Goal: Task Accomplishment & Management: Complete application form

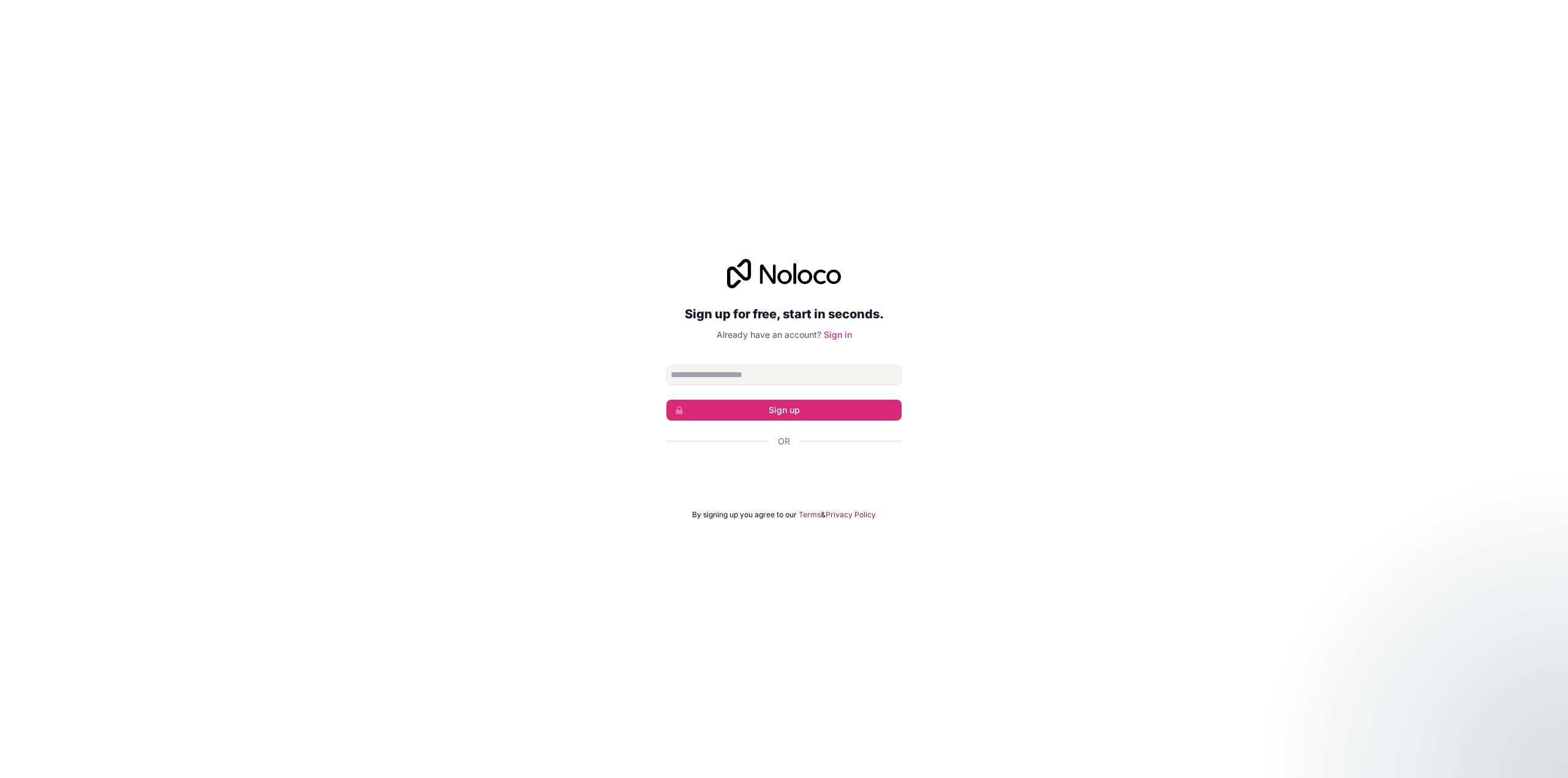
click at [736, 374] on input "Email address" at bounding box center [783, 375] width 235 height 20
type input "**********"
click button "Sign up" at bounding box center [783, 410] width 235 height 21
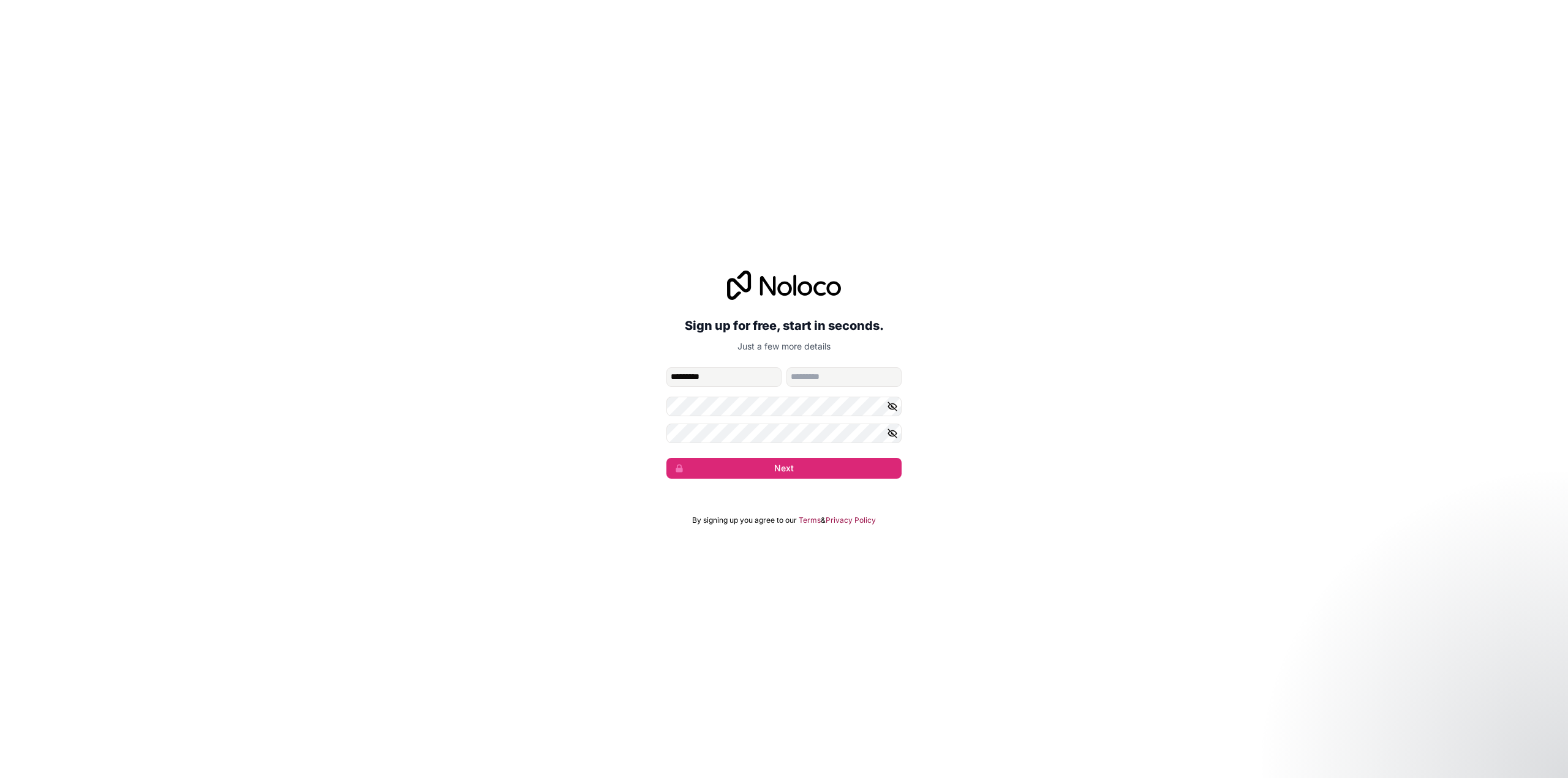
type input "*********"
type input "********"
click at [781, 469] on button "Next" at bounding box center [783, 469] width 235 height 21
click at [775, 472] on button "Next" at bounding box center [783, 469] width 235 height 21
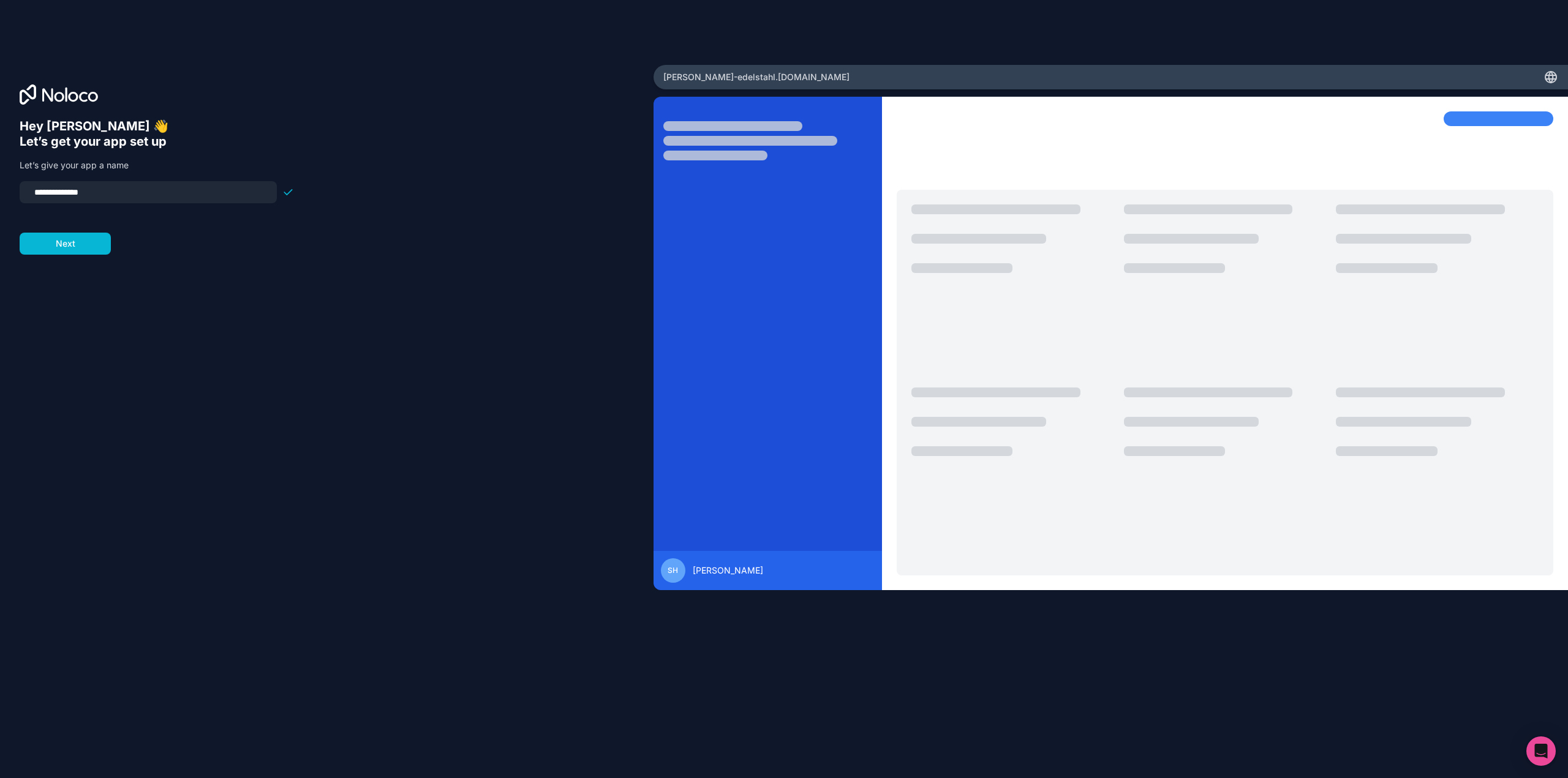
click at [78, 193] on input "**********" at bounding box center [147, 192] width 243 height 17
click at [81, 195] on input "**********" at bounding box center [147, 192] width 243 height 17
type input "**********"
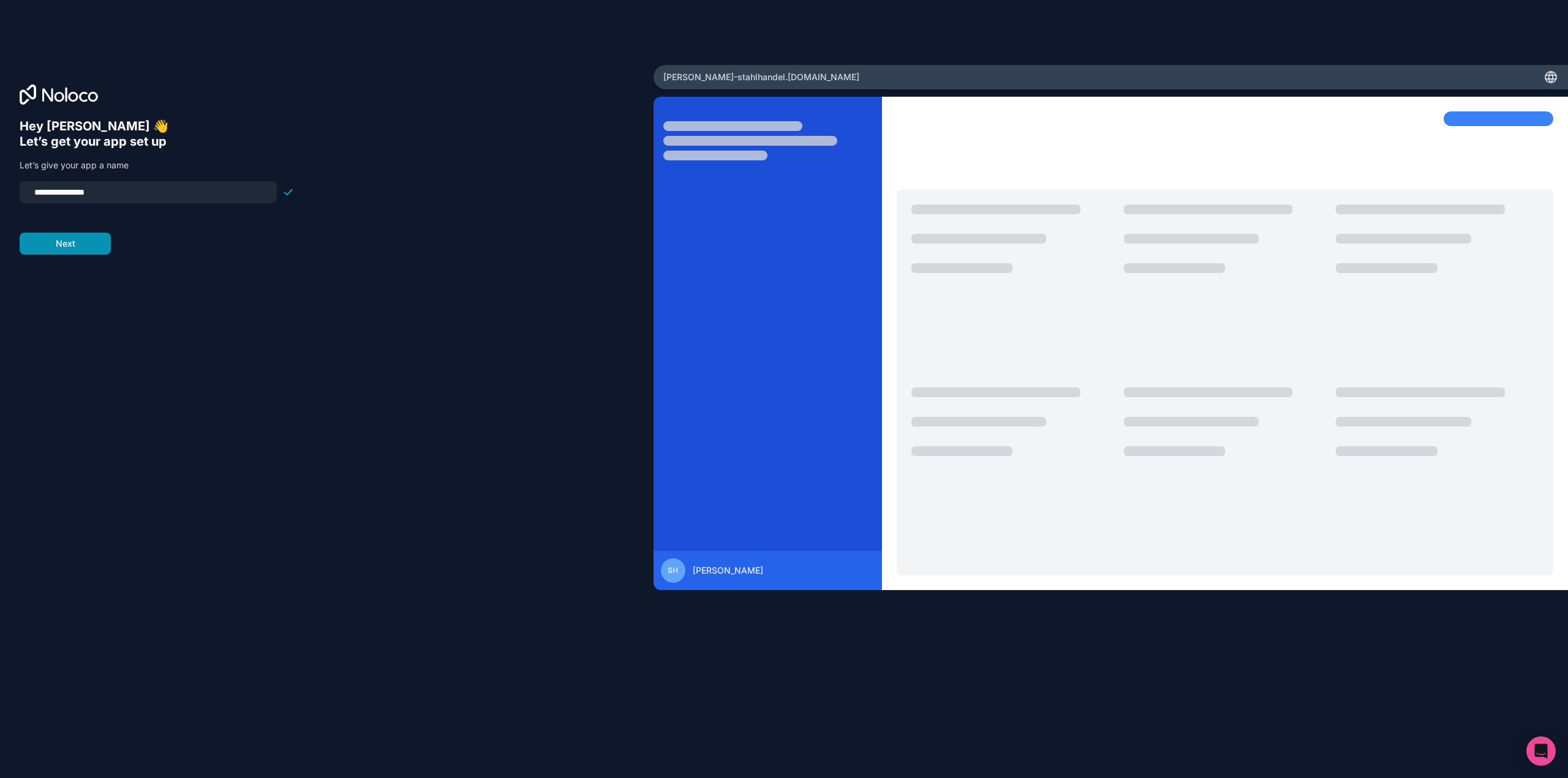
click at [85, 248] on button "Next" at bounding box center [66, 243] width 91 height 22
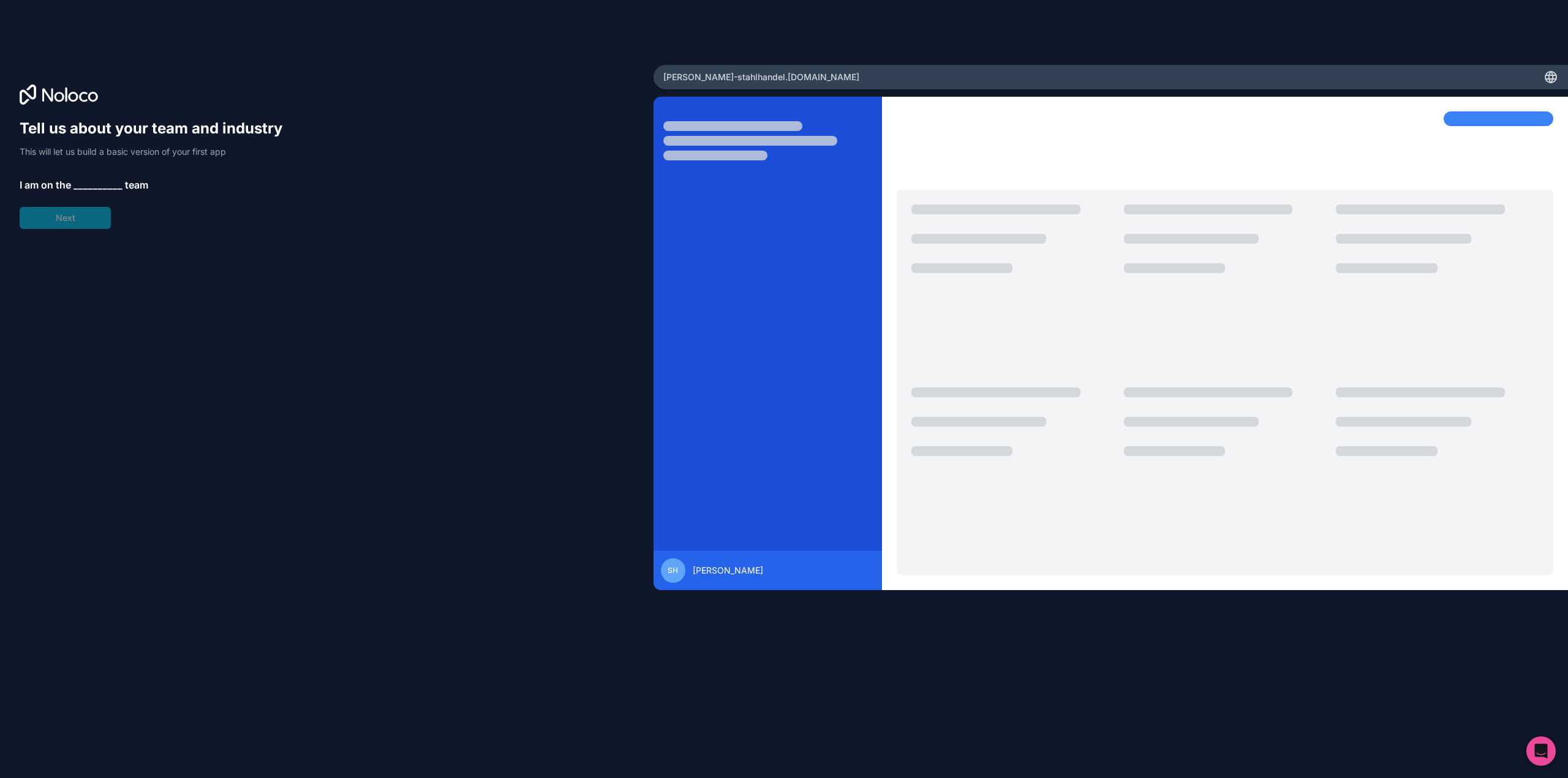
click at [94, 184] on span "__________" at bounding box center [98, 185] width 49 height 14
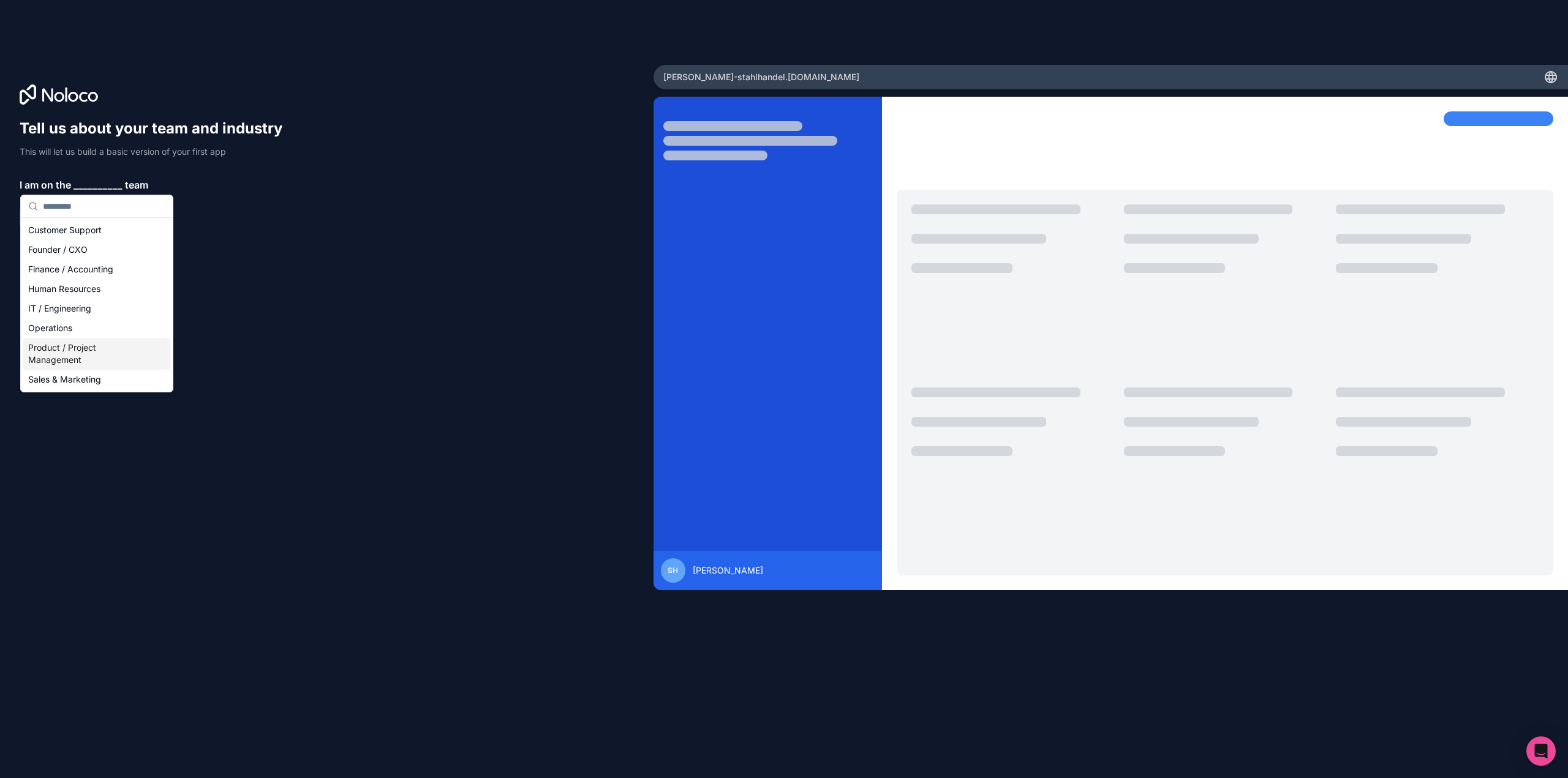
click at [90, 350] on div "Product / Project Management" at bounding box center [96, 353] width 147 height 31
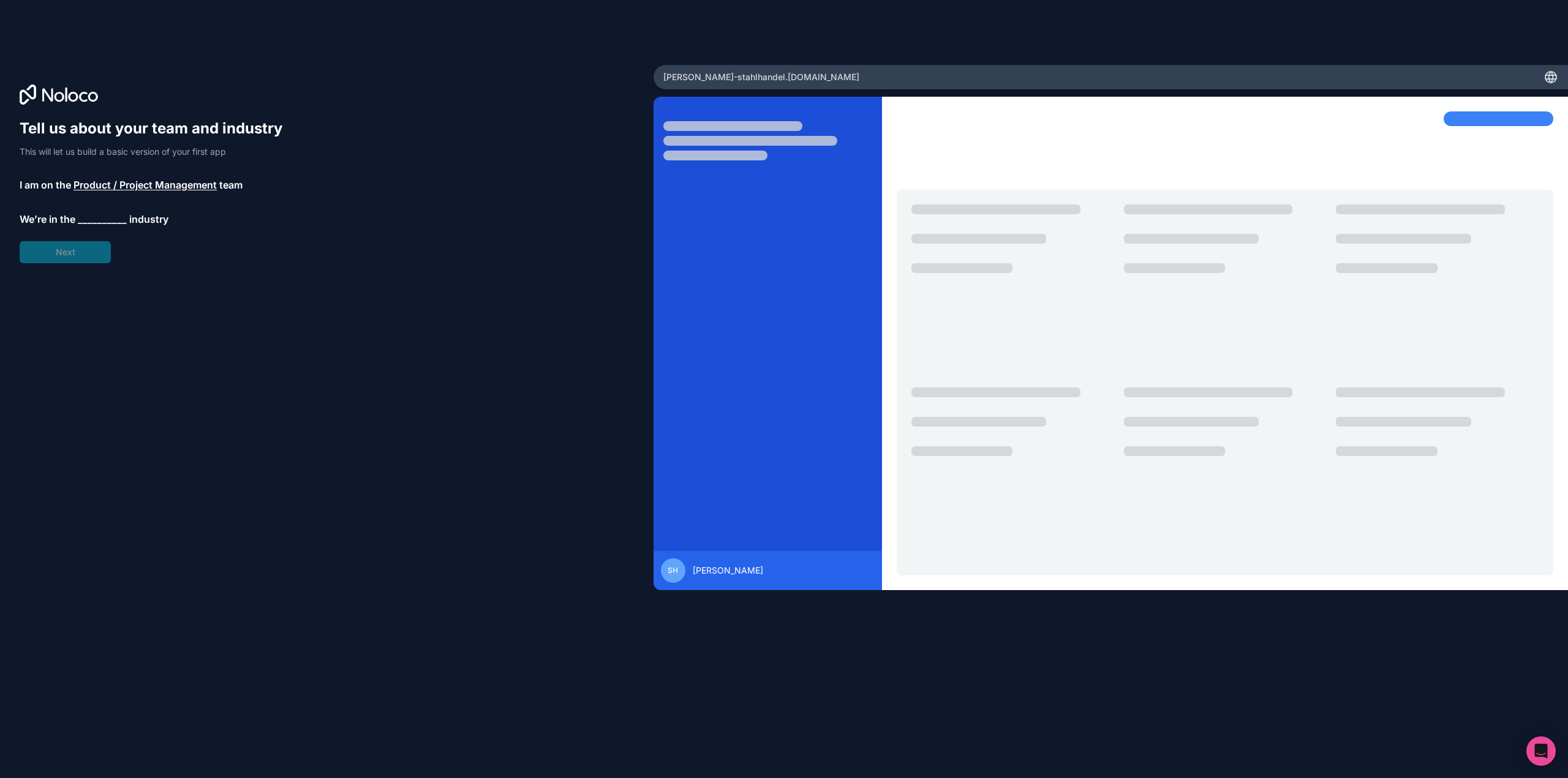
click at [99, 216] on span "__________" at bounding box center [103, 219] width 49 height 14
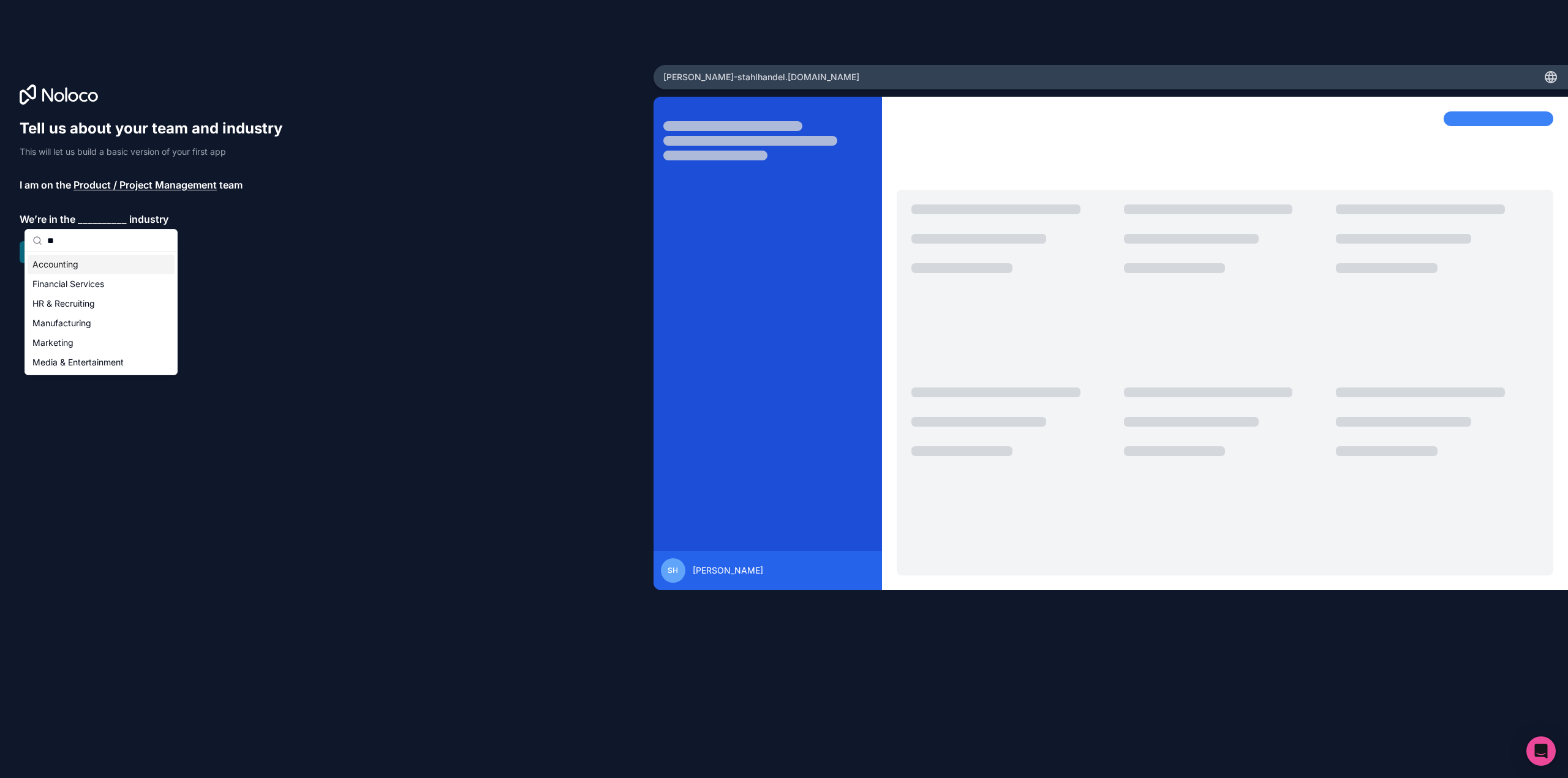
type input "*"
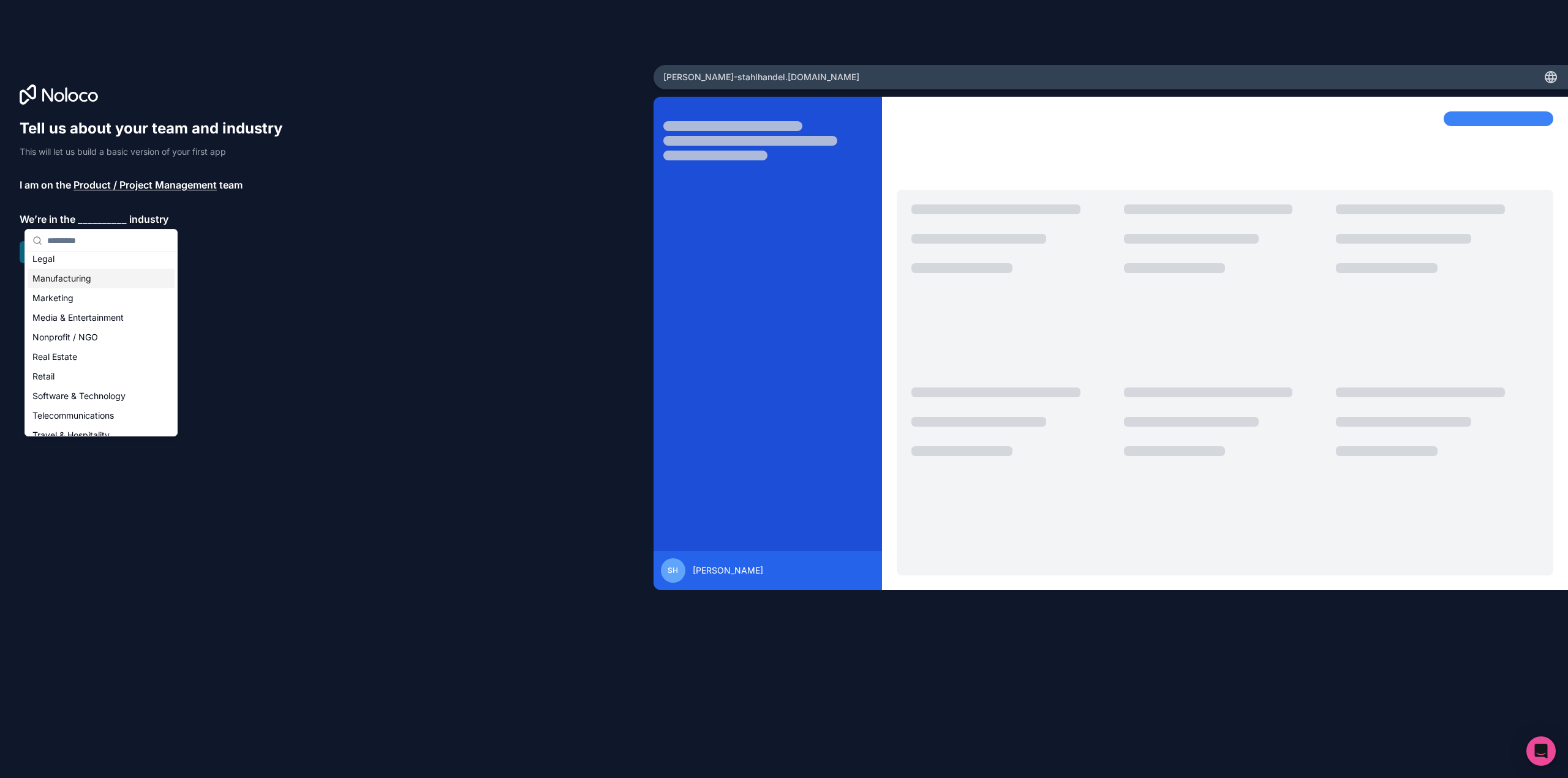
scroll to position [184, 0]
click at [52, 354] on div "Retail" at bounding box center [101, 355] width 147 height 20
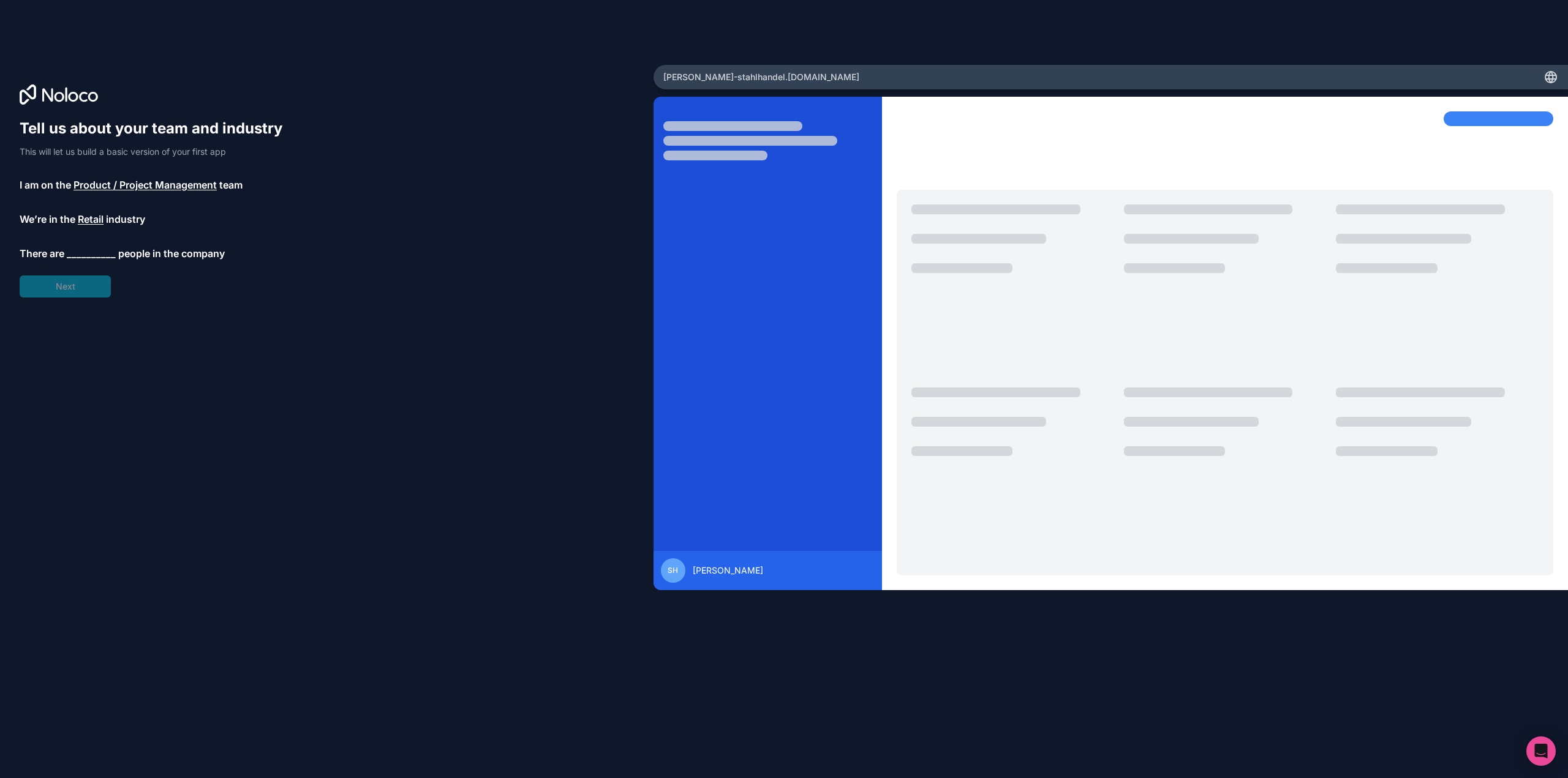
click at [85, 254] on span "__________" at bounding box center [91, 253] width 49 height 14
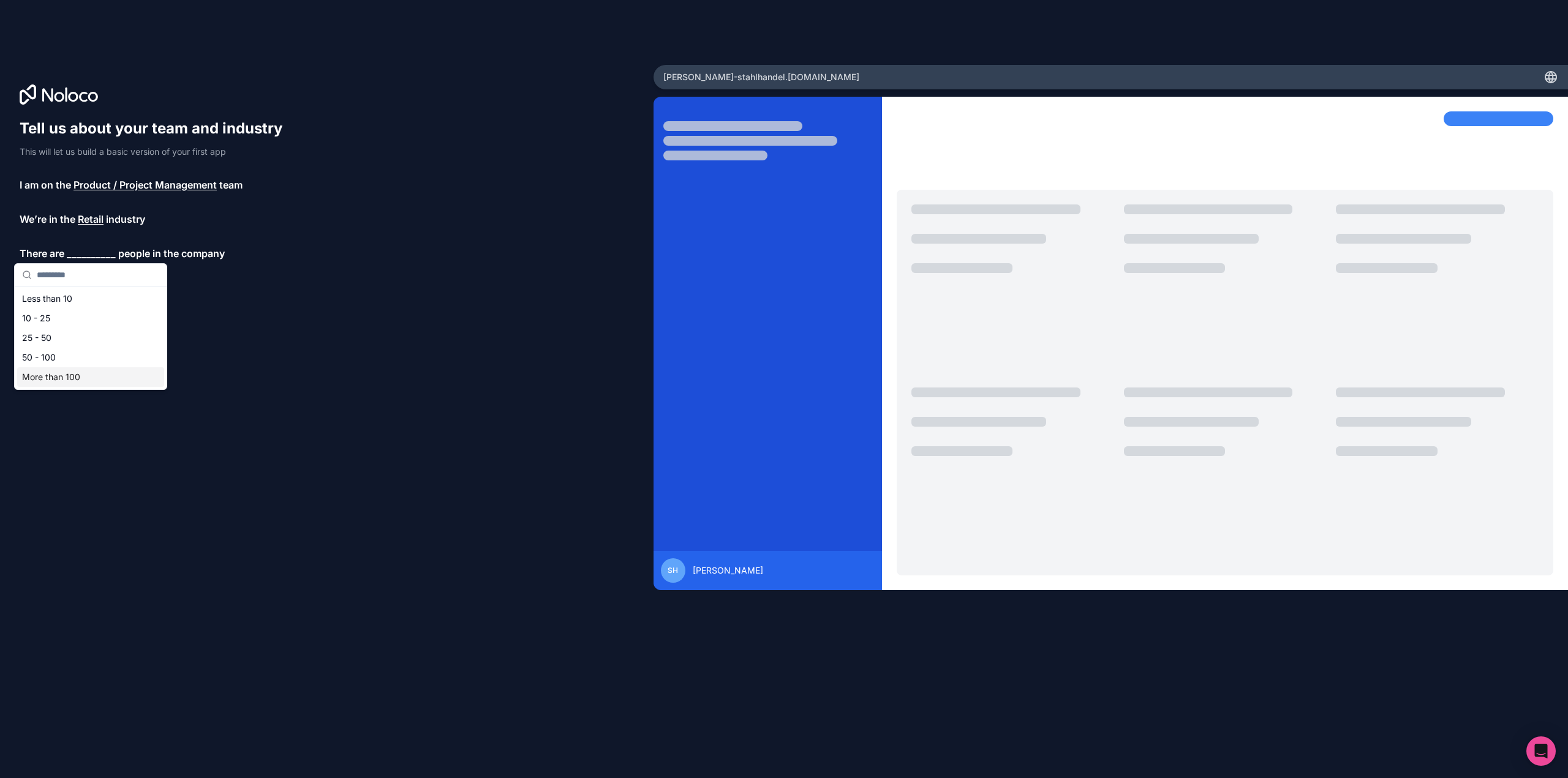
click at [59, 375] on div "More than 100" at bounding box center [90, 377] width 147 height 20
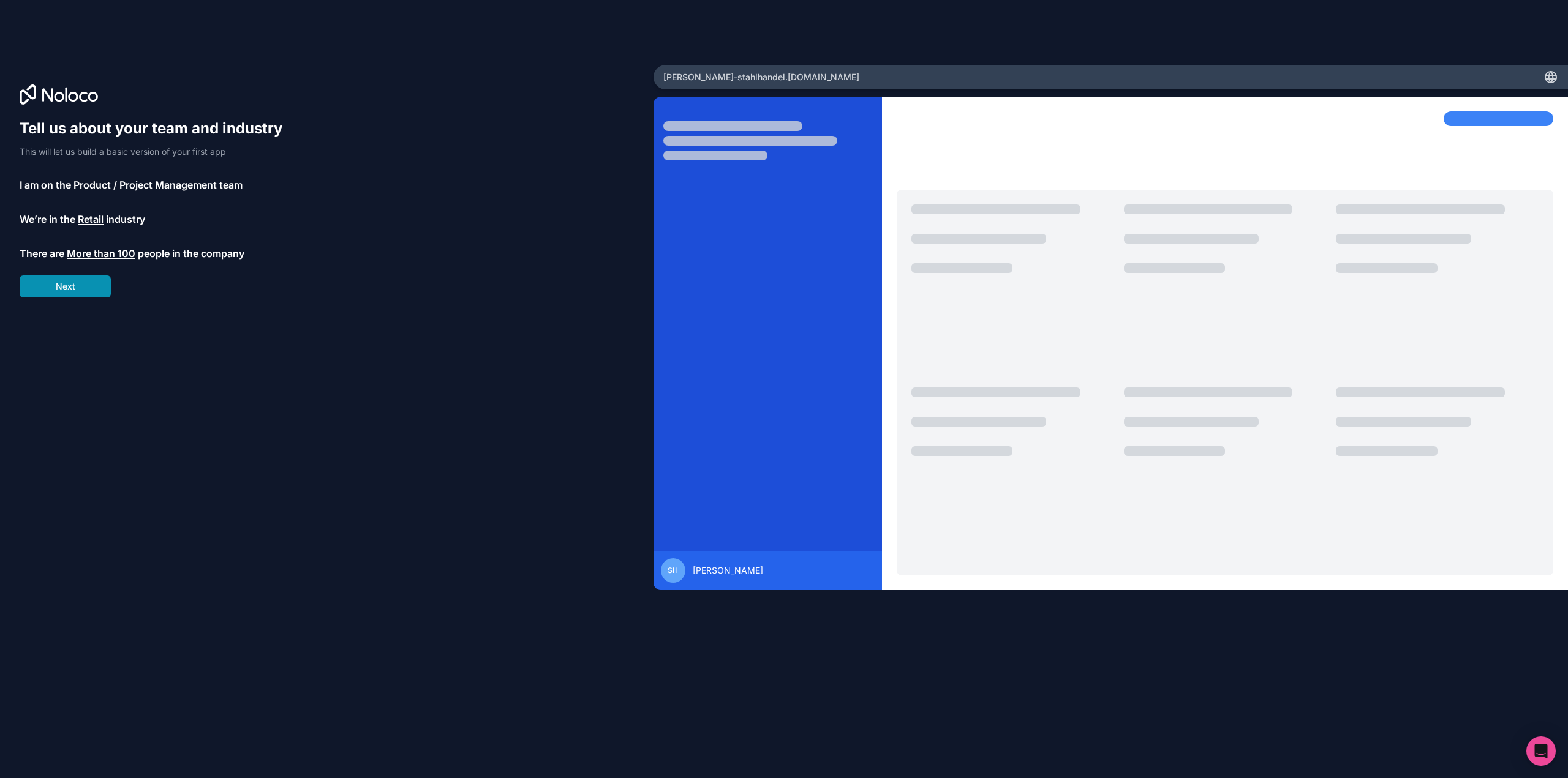
click at [66, 283] on button "Next" at bounding box center [66, 286] width 91 height 22
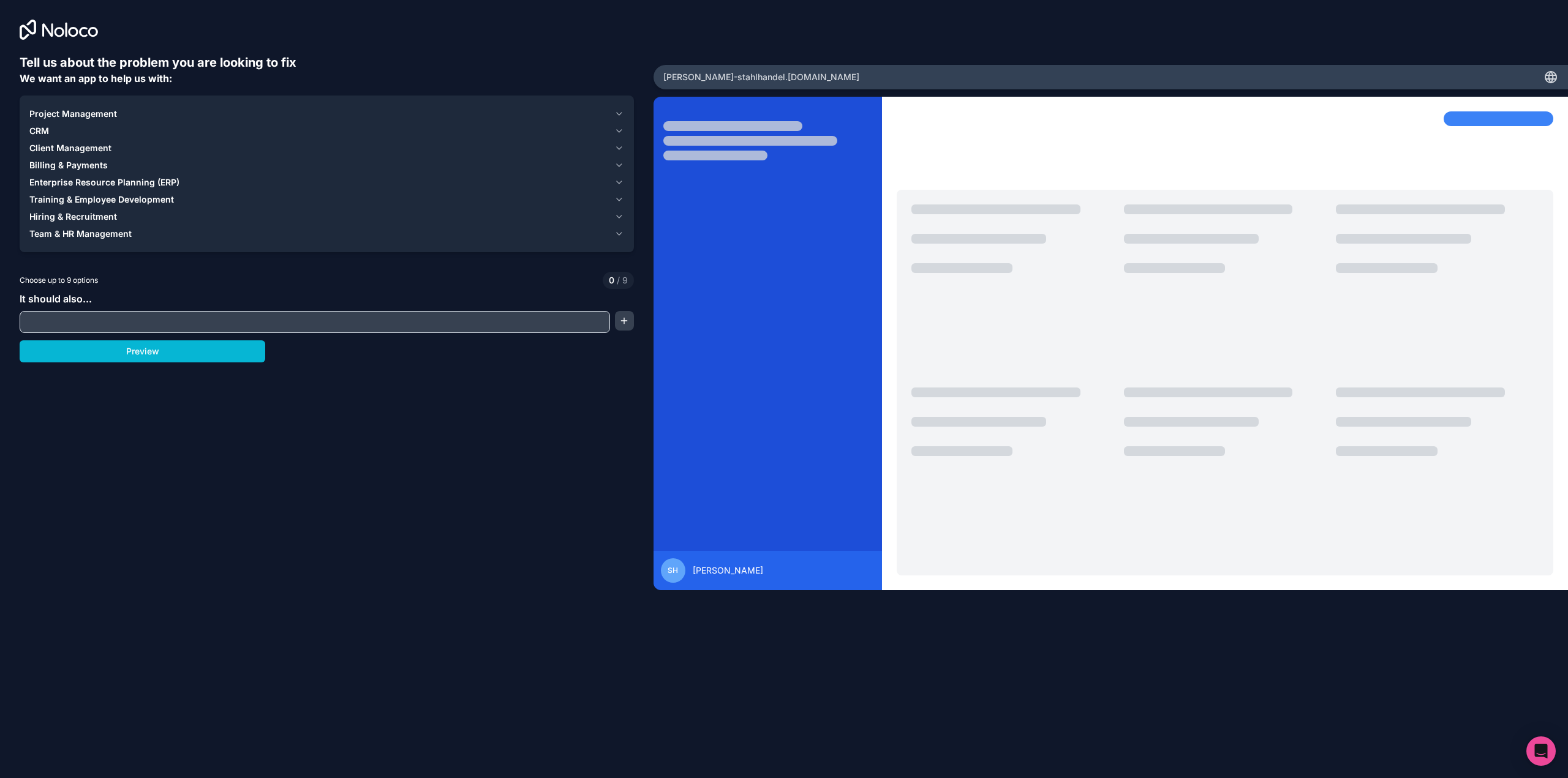
click at [90, 322] on input "text" at bounding box center [315, 322] width 584 height 17
click at [50, 145] on span "Client Management" at bounding box center [70, 147] width 82 height 12
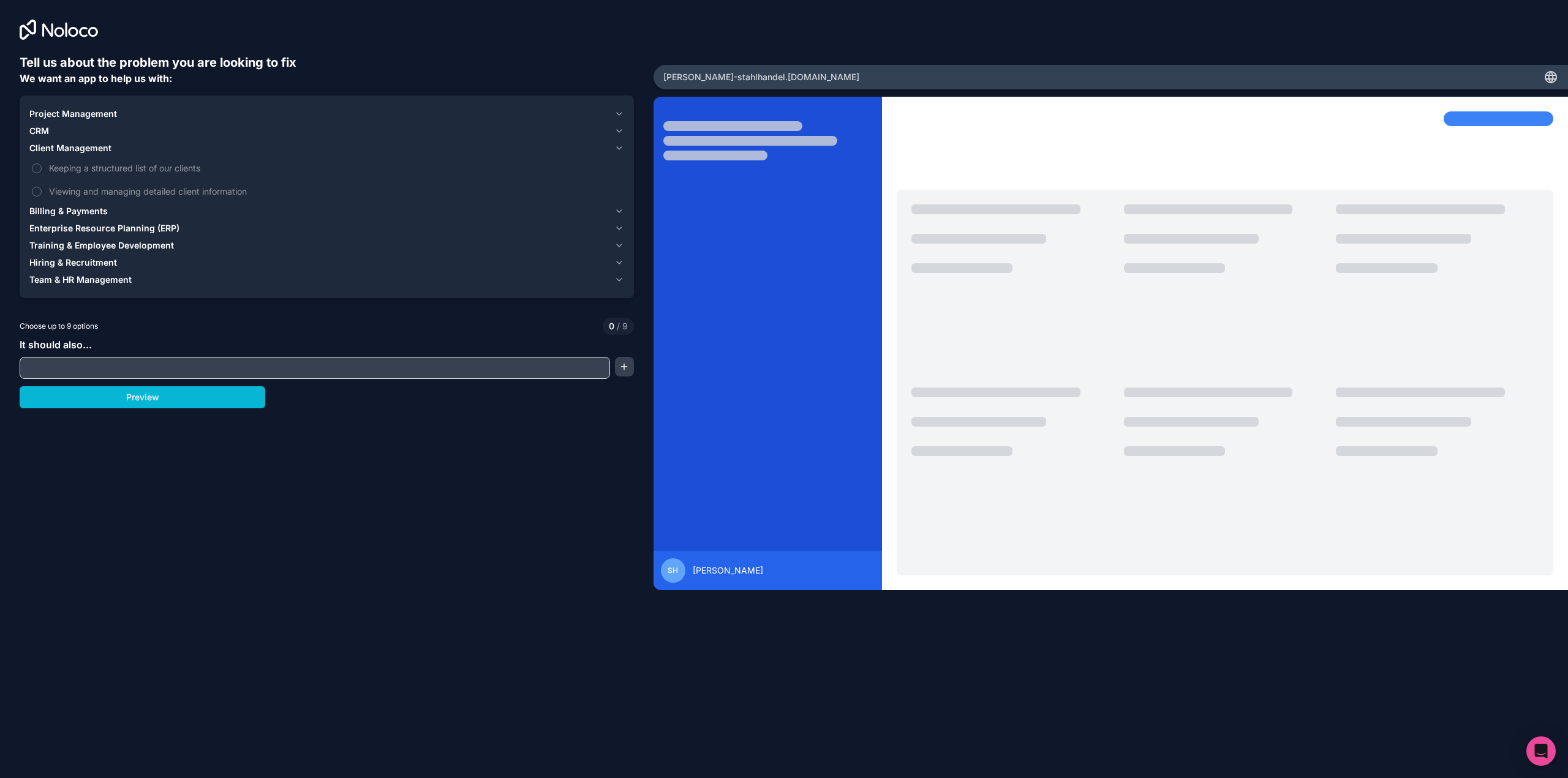
click at [47, 130] on span "CRM" at bounding box center [39, 130] width 20 height 12
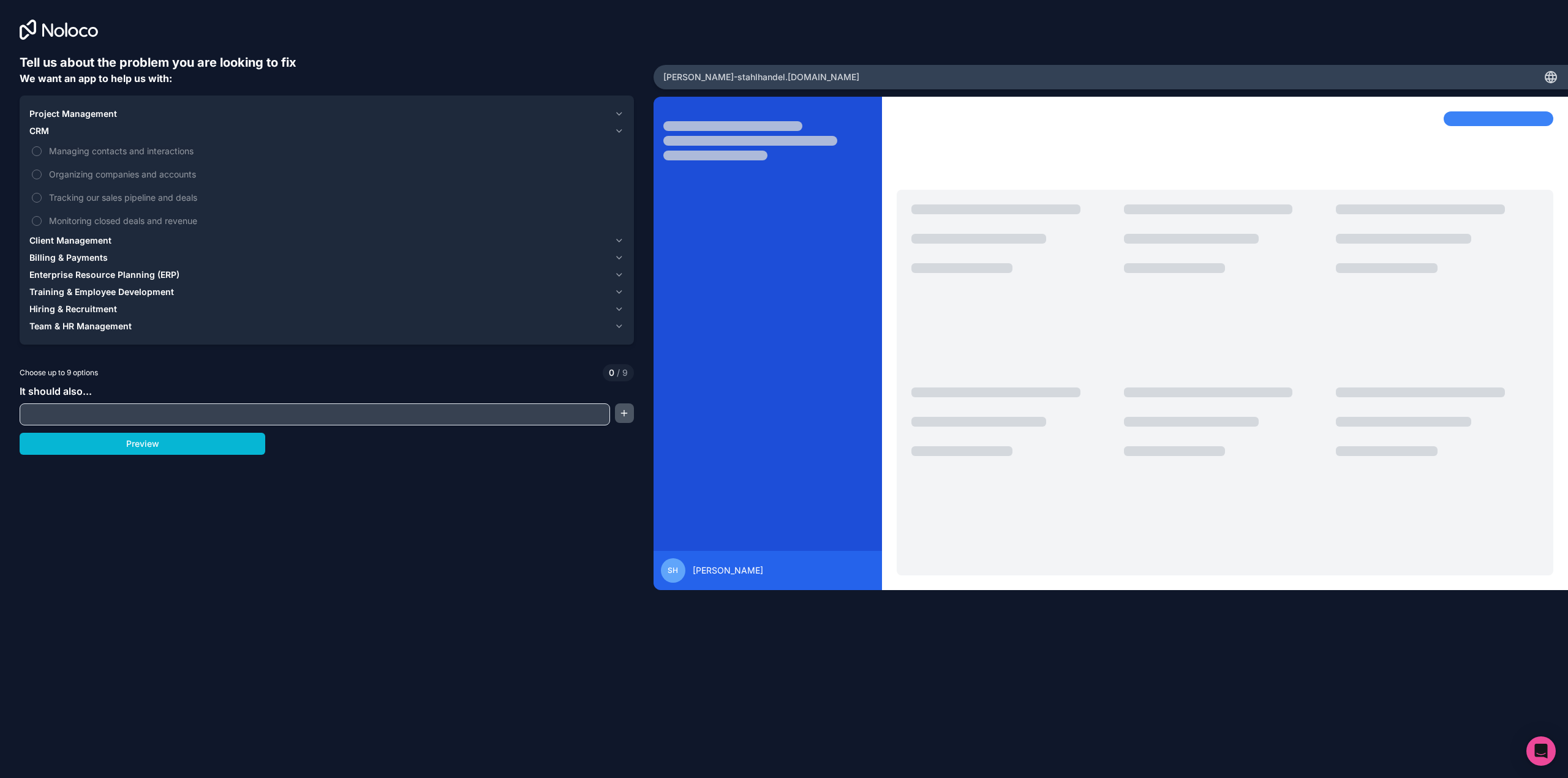
click at [629, 418] on button "button" at bounding box center [624, 413] width 19 height 20
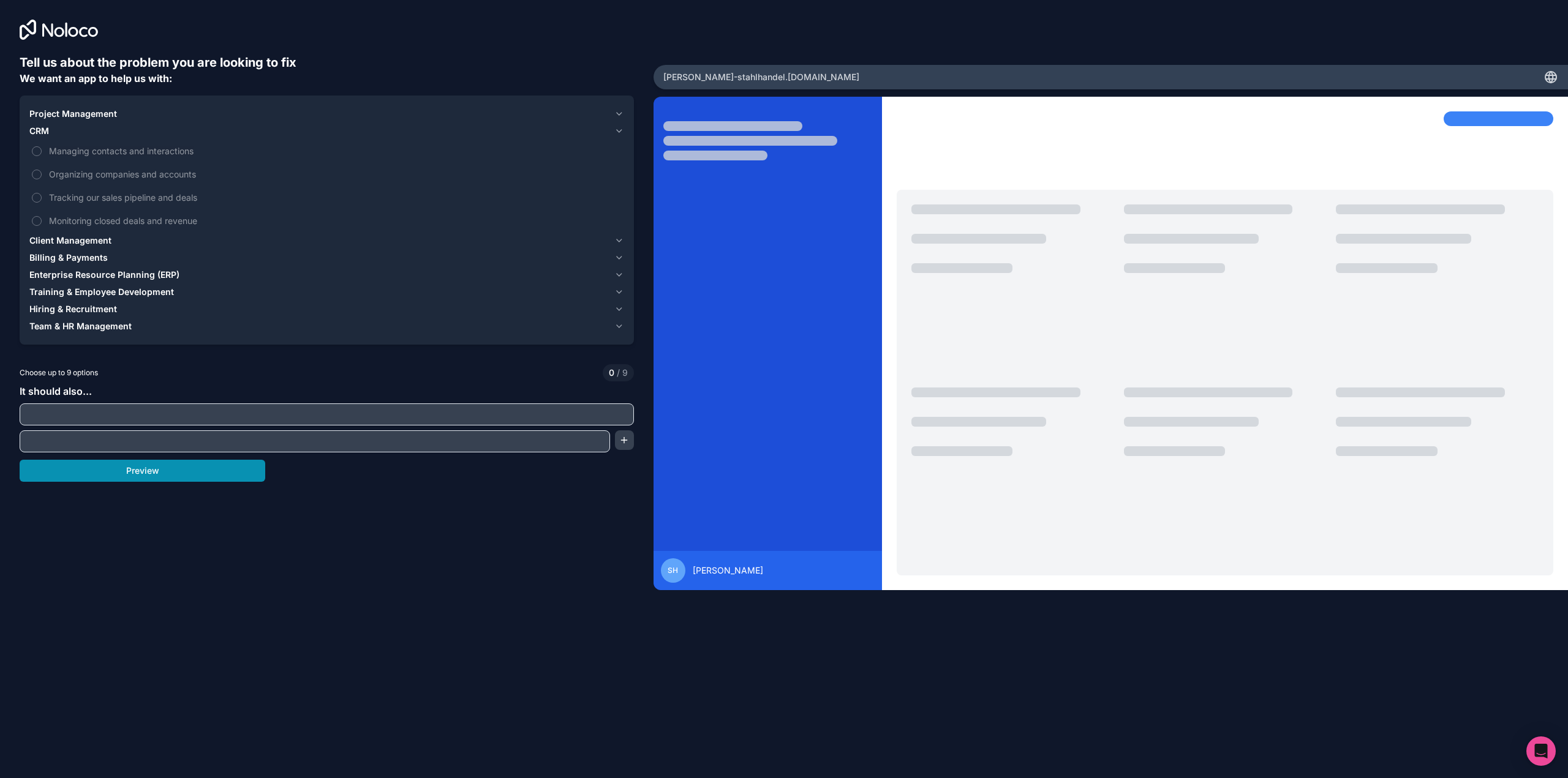
click at [178, 466] on button "Preview" at bounding box center [143, 470] width 245 height 22
click at [363, 533] on div "Tell us about the problem you are looking to fix We want an app to help us with…" at bounding box center [327, 341] width 615 height 575
click at [58, 242] on span "Client Management" at bounding box center [70, 241] width 82 height 12
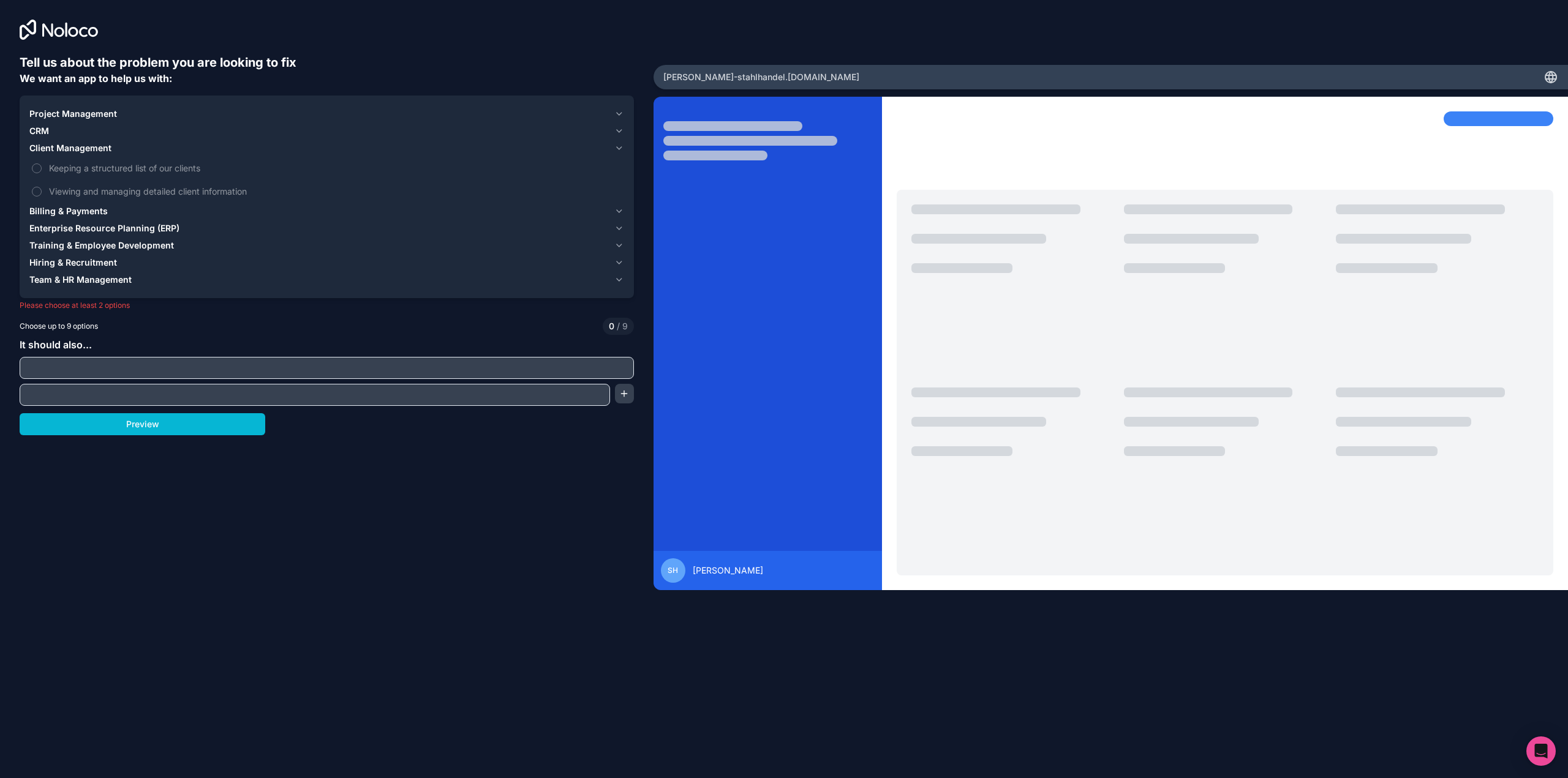
click at [68, 114] on span "Project Management" at bounding box center [73, 113] width 88 height 12
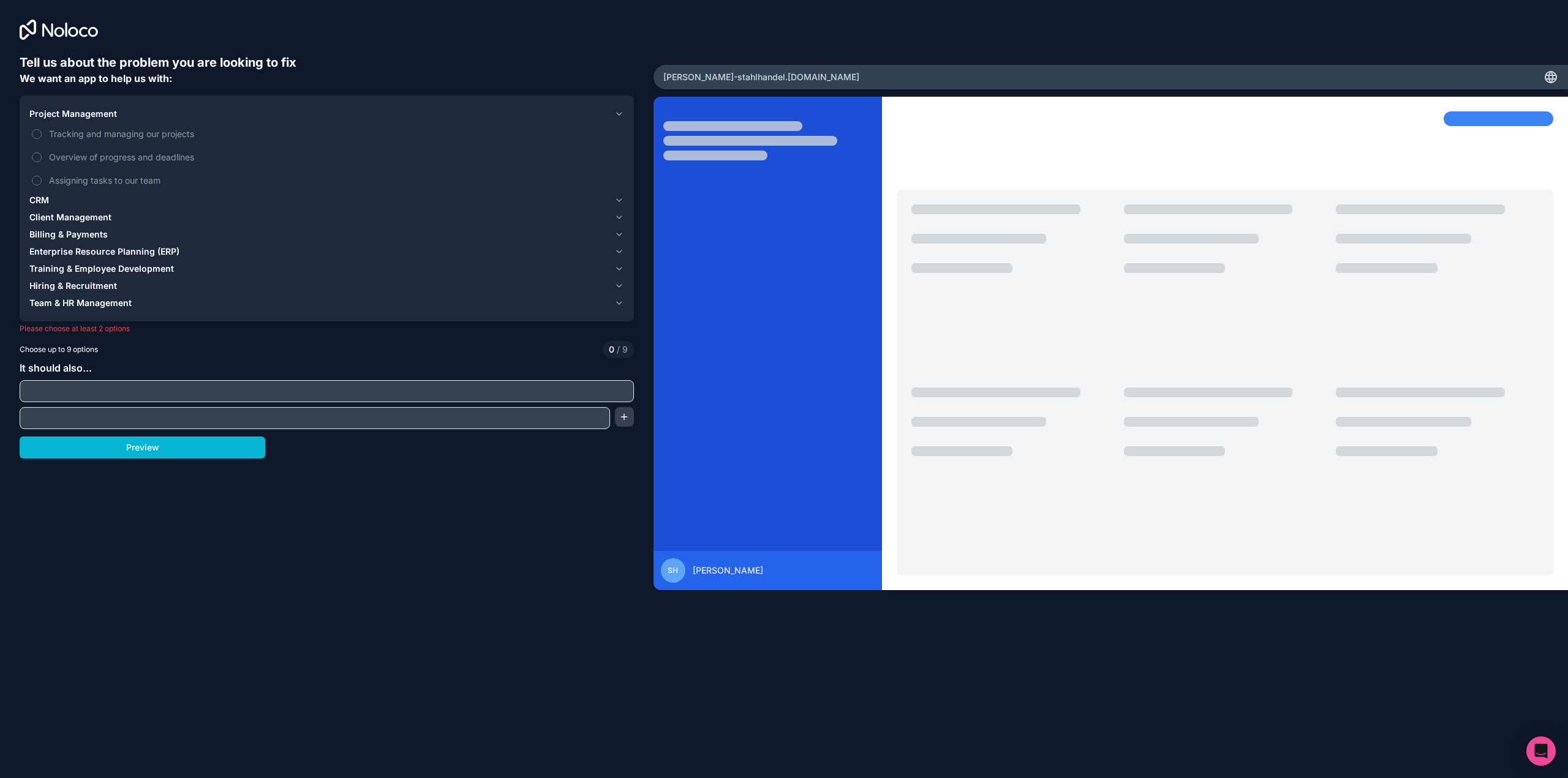
click at [44, 196] on span "CRM" at bounding box center [39, 200] width 20 height 12
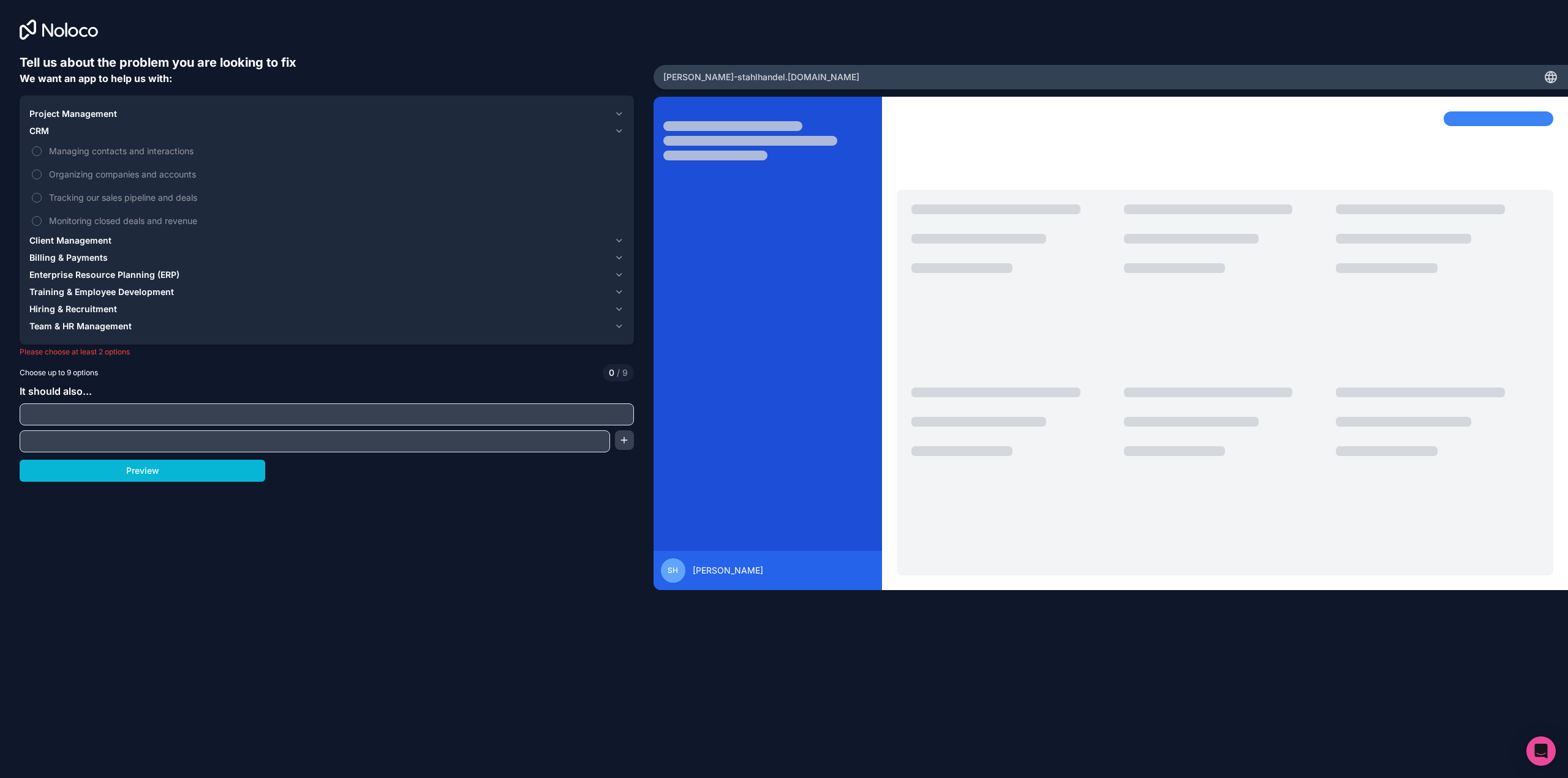
click at [70, 111] on span "Project Management" at bounding box center [73, 113] width 88 height 12
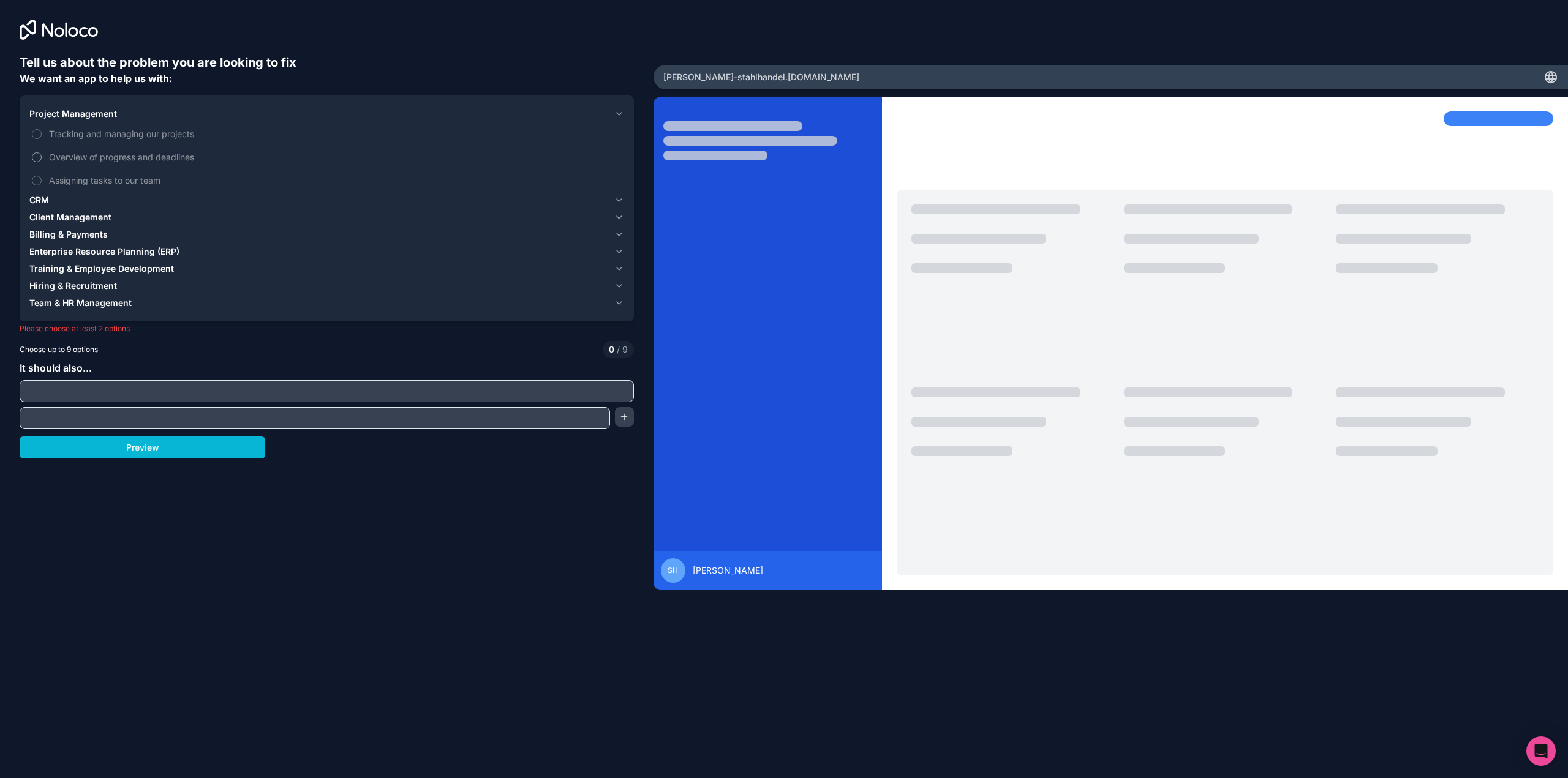
click at [64, 156] on span "Overview of progress and deadlines" at bounding box center [336, 157] width 573 height 13
click at [42, 156] on button "Overview of progress and deadlines" at bounding box center [36, 157] width 10 height 10
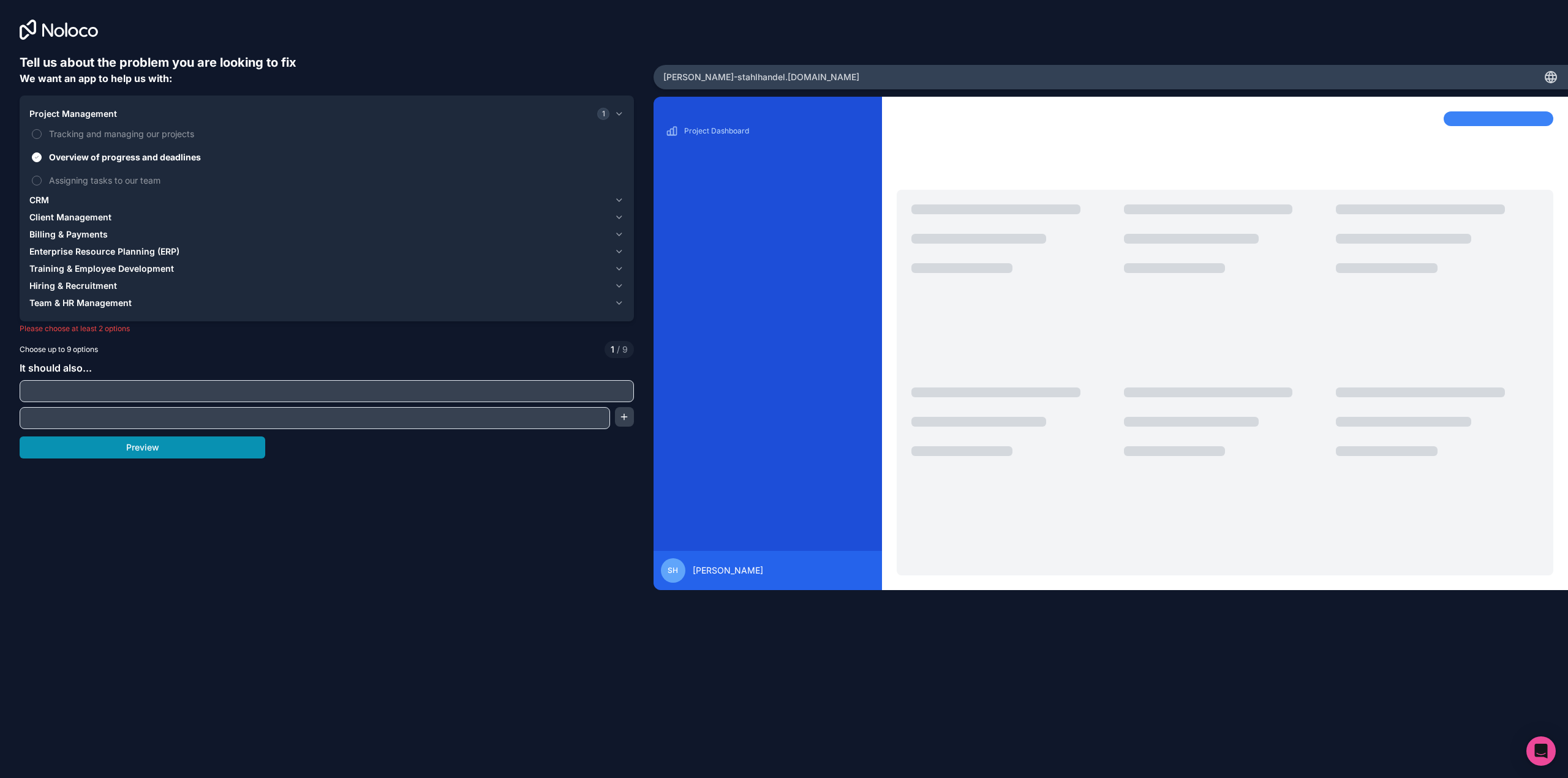
click at [155, 448] on button "Preview" at bounding box center [143, 447] width 245 height 22
click at [256, 389] on input "text" at bounding box center [326, 391] width 608 height 17
click at [40, 201] on span "CRM" at bounding box center [39, 200] width 20 height 12
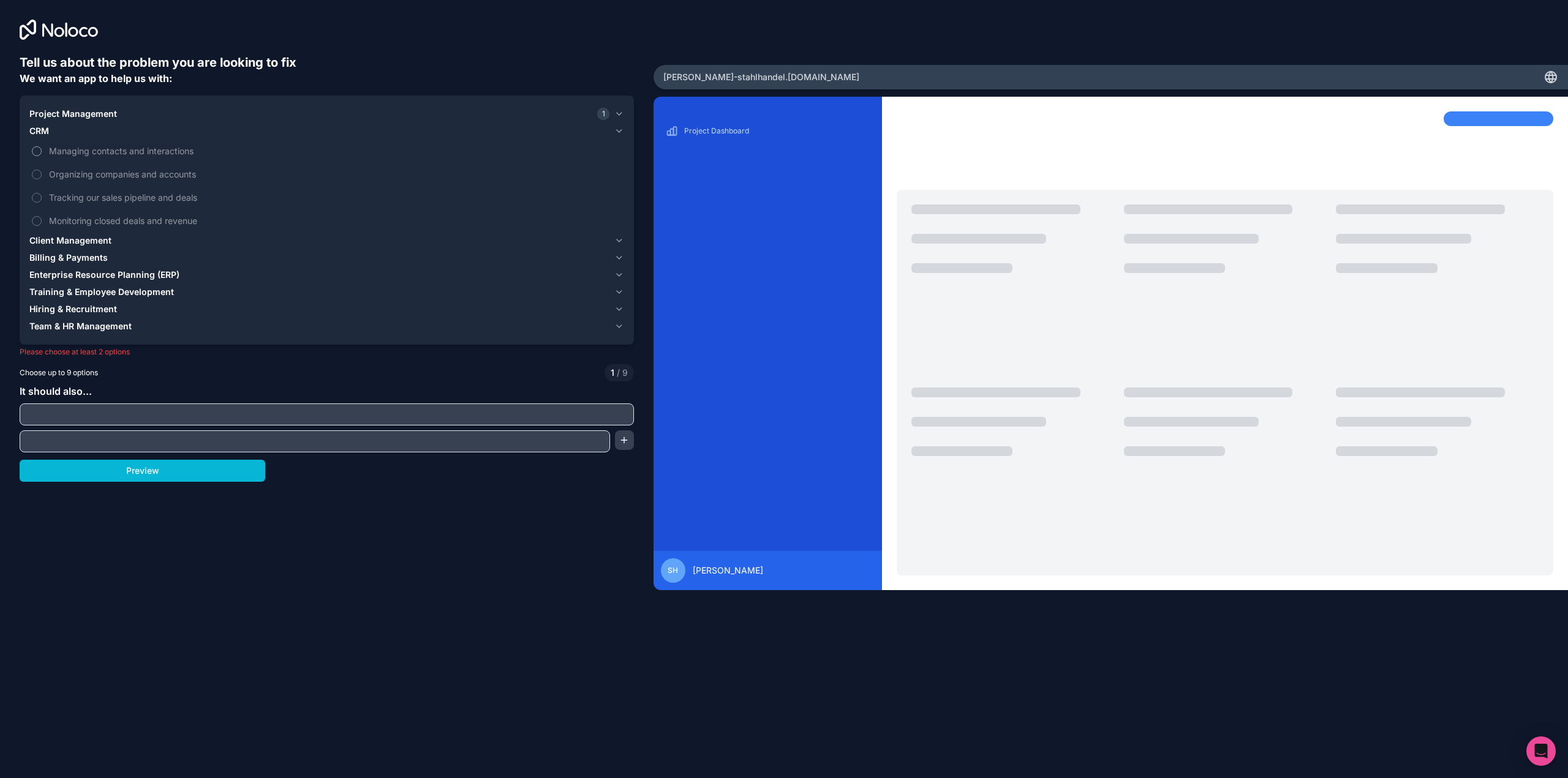
click at [33, 149] on button "Managing contacts and interactions" at bounding box center [36, 151] width 10 height 10
click at [38, 242] on span "Client Management" at bounding box center [70, 241] width 82 height 12
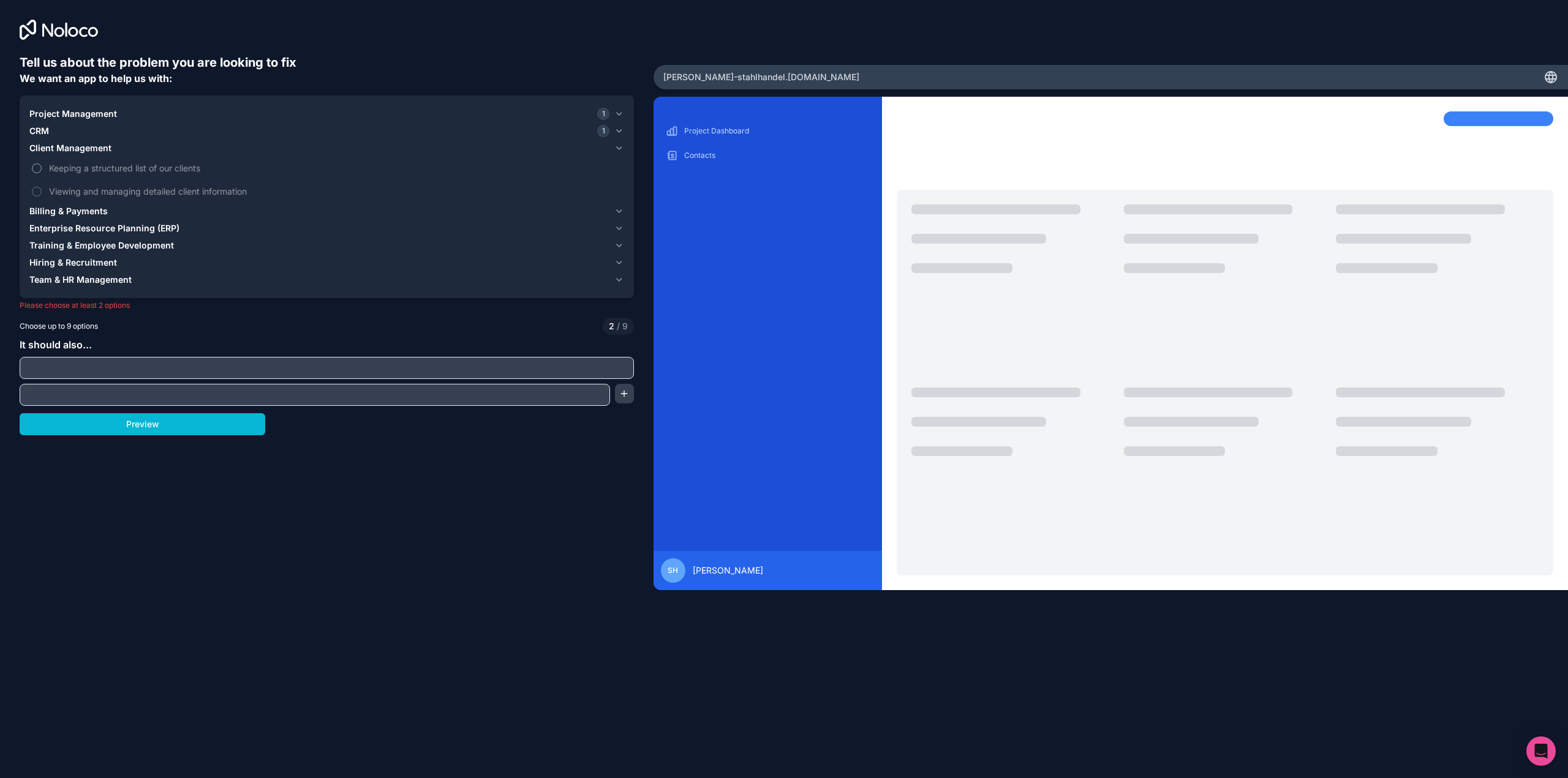
click at [37, 164] on button "Keeping a structured list of our clients" at bounding box center [36, 168] width 10 height 10
click at [58, 113] on span "Project Management" at bounding box center [73, 113] width 88 height 12
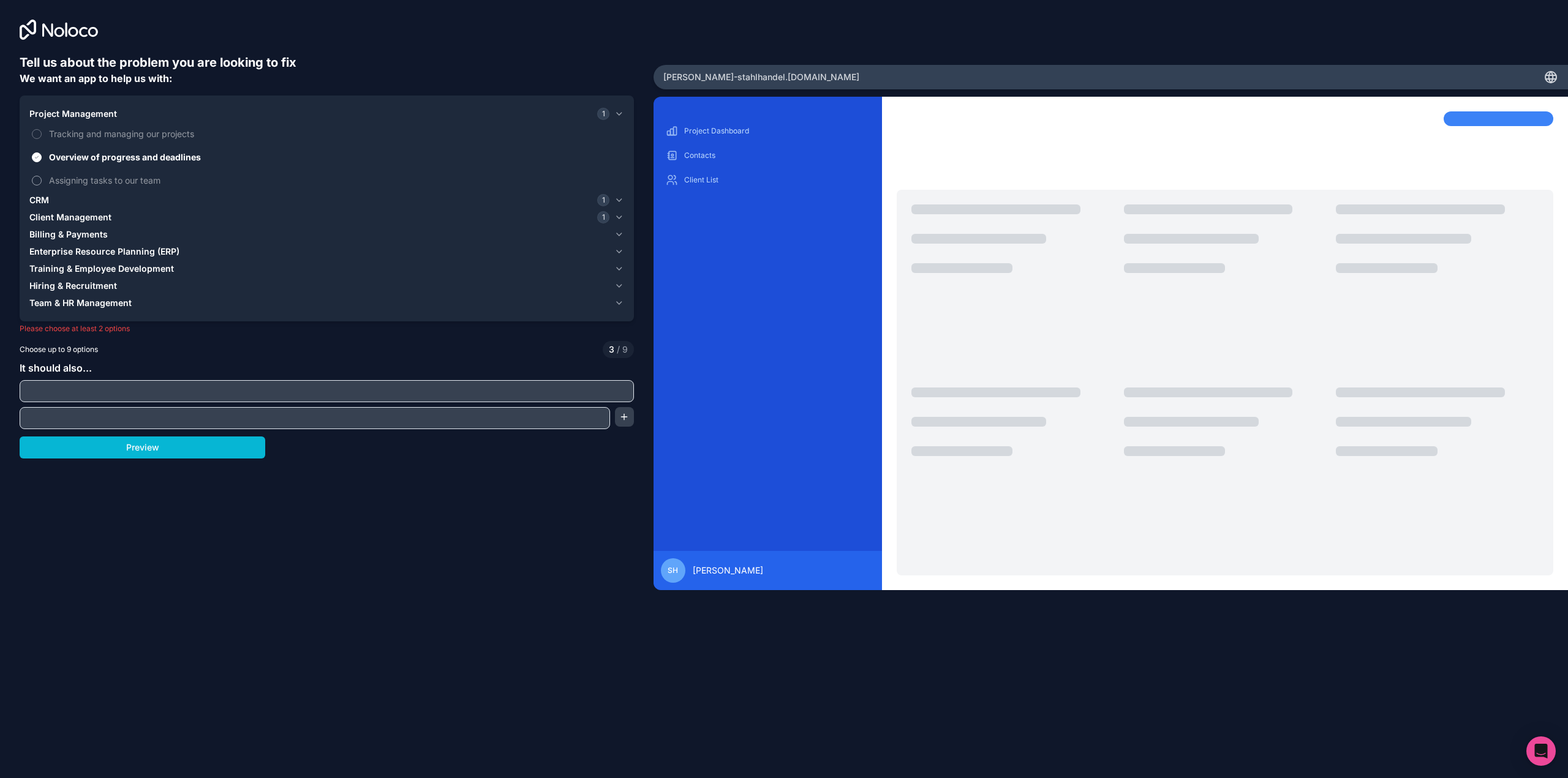
click at [37, 175] on label "Assigning tasks to our team" at bounding box center [326, 181] width 595 height 23
click at [37, 176] on button "Assigning tasks to our team" at bounding box center [36, 181] width 10 height 10
click at [42, 137] on label "Tracking and managing our projects" at bounding box center [326, 134] width 595 height 23
click at [42, 137] on button "Tracking and managing our projects" at bounding box center [36, 134] width 10 height 10
click at [42, 197] on span "CRM" at bounding box center [39, 200] width 20 height 12
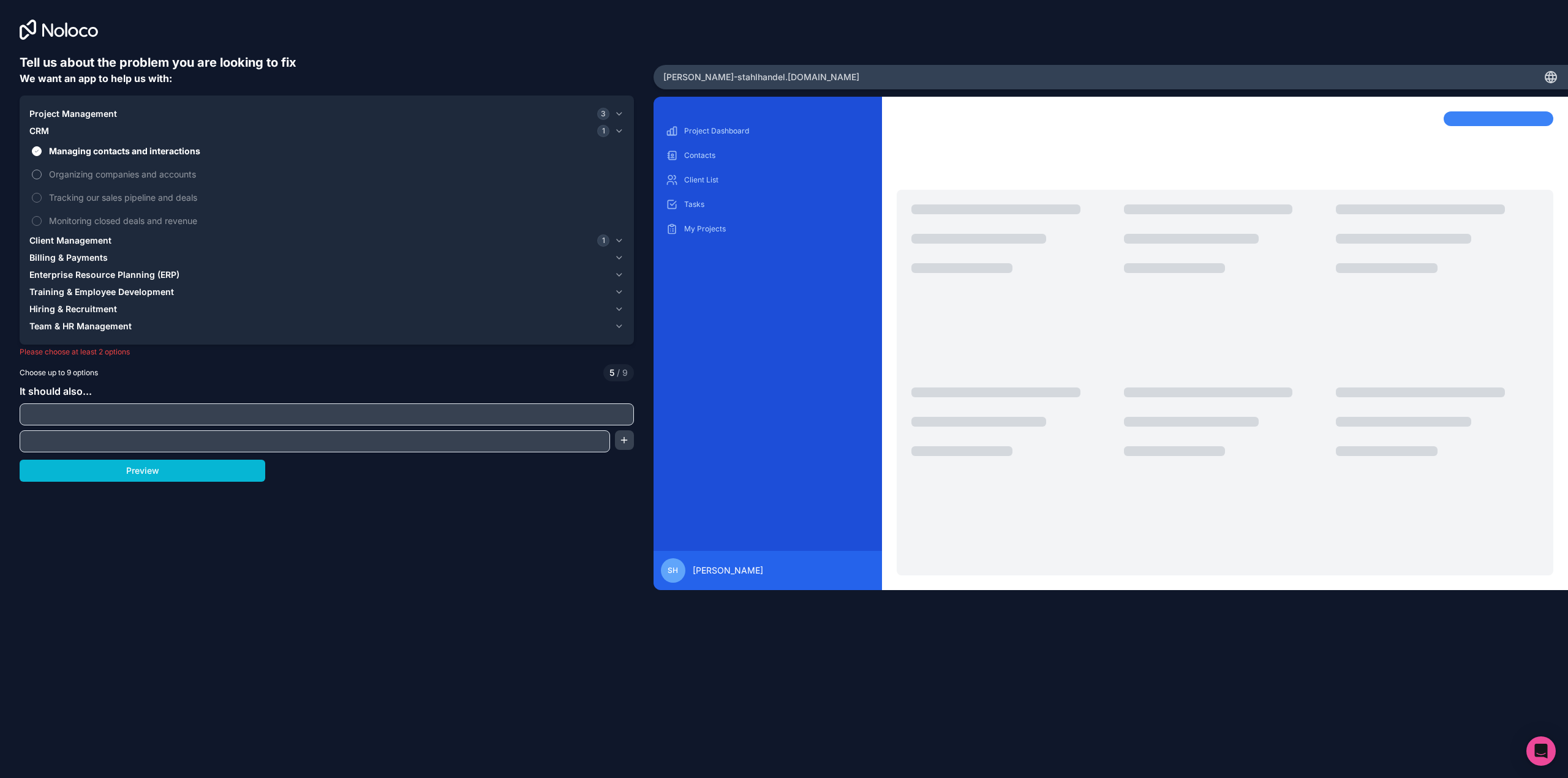
click at [53, 174] on span "Organizing companies and accounts" at bounding box center [336, 174] width 573 height 13
click at [42, 174] on button "Organizing companies and accounts" at bounding box center [36, 174] width 10 height 10
click at [52, 195] on span "Tracking our sales pipeline and deals" at bounding box center [336, 198] width 573 height 13
click at [42, 195] on button "Tracking our sales pipeline and deals" at bounding box center [36, 198] width 10 height 10
click at [50, 219] on span "Monitoring closed deals and revenue" at bounding box center [336, 221] width 573 height 13
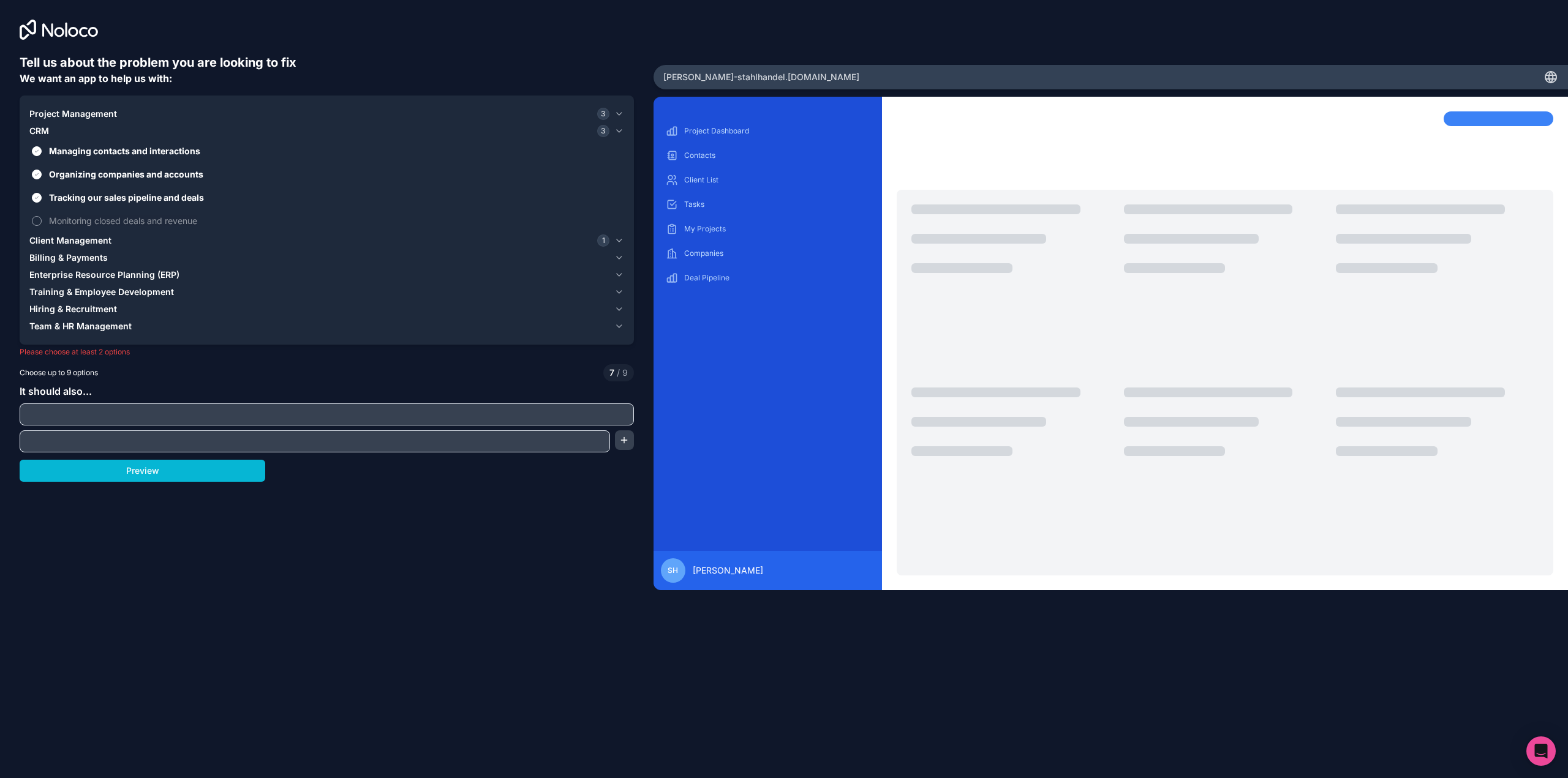
click at [42, 219] on button "Monitoring closed deals and revenue" at bounding box center [36, 221] width 10 height 10
click at [58, 243] on span "Client Management" at bounding box center [70, 241] width 82 height 12
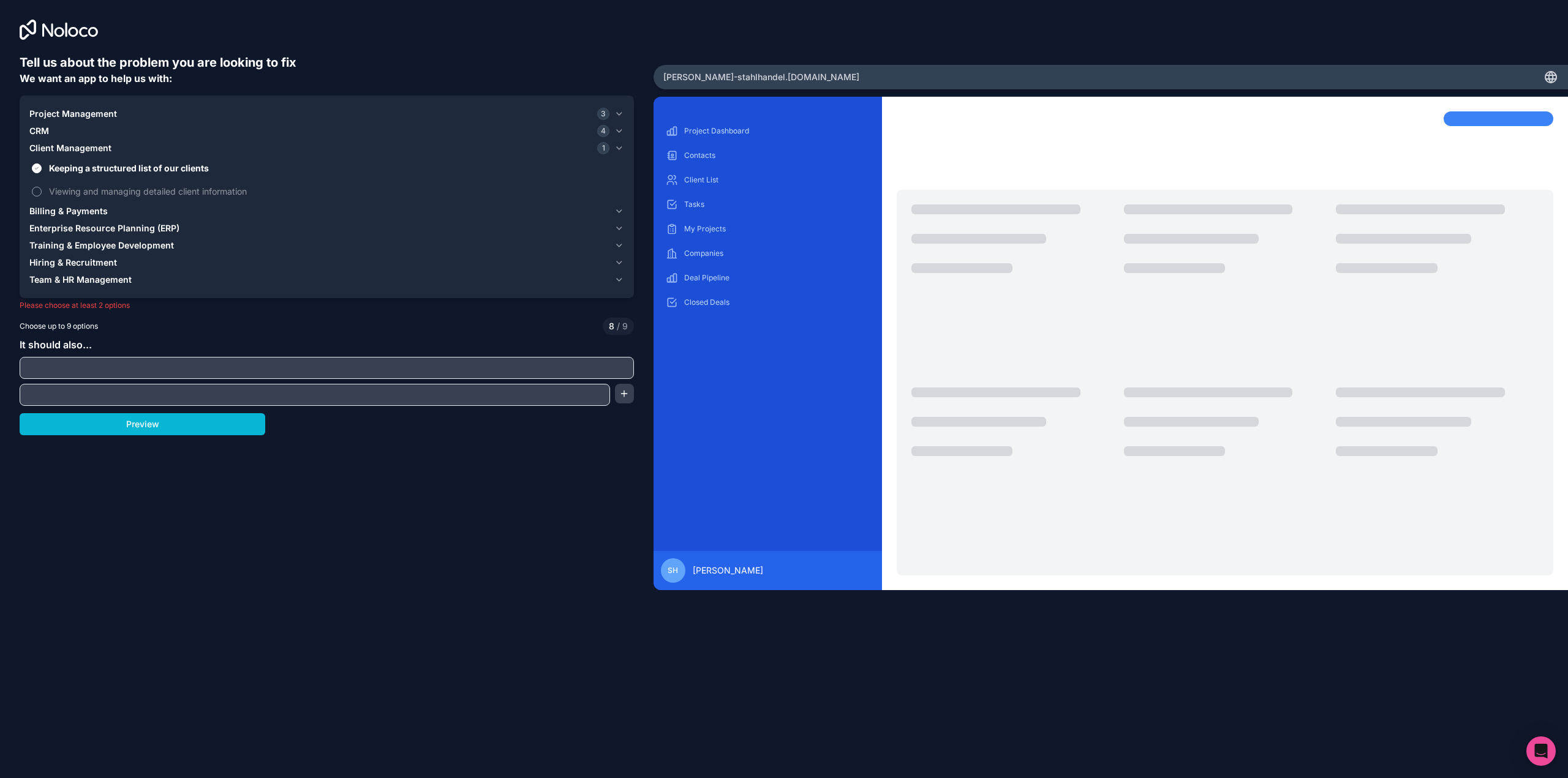
click at [59, 188] on span "Viewing and managing detailed client information" at bounding box center [336, 191] width 573 height 13
click at [42, 188] on button "Viewing and managing detailed client information" at bounding box center [36, 191] width 10 height 10
click at [125, 422] on button "Preview" at bounding box center [143, 424] width 245 height 22
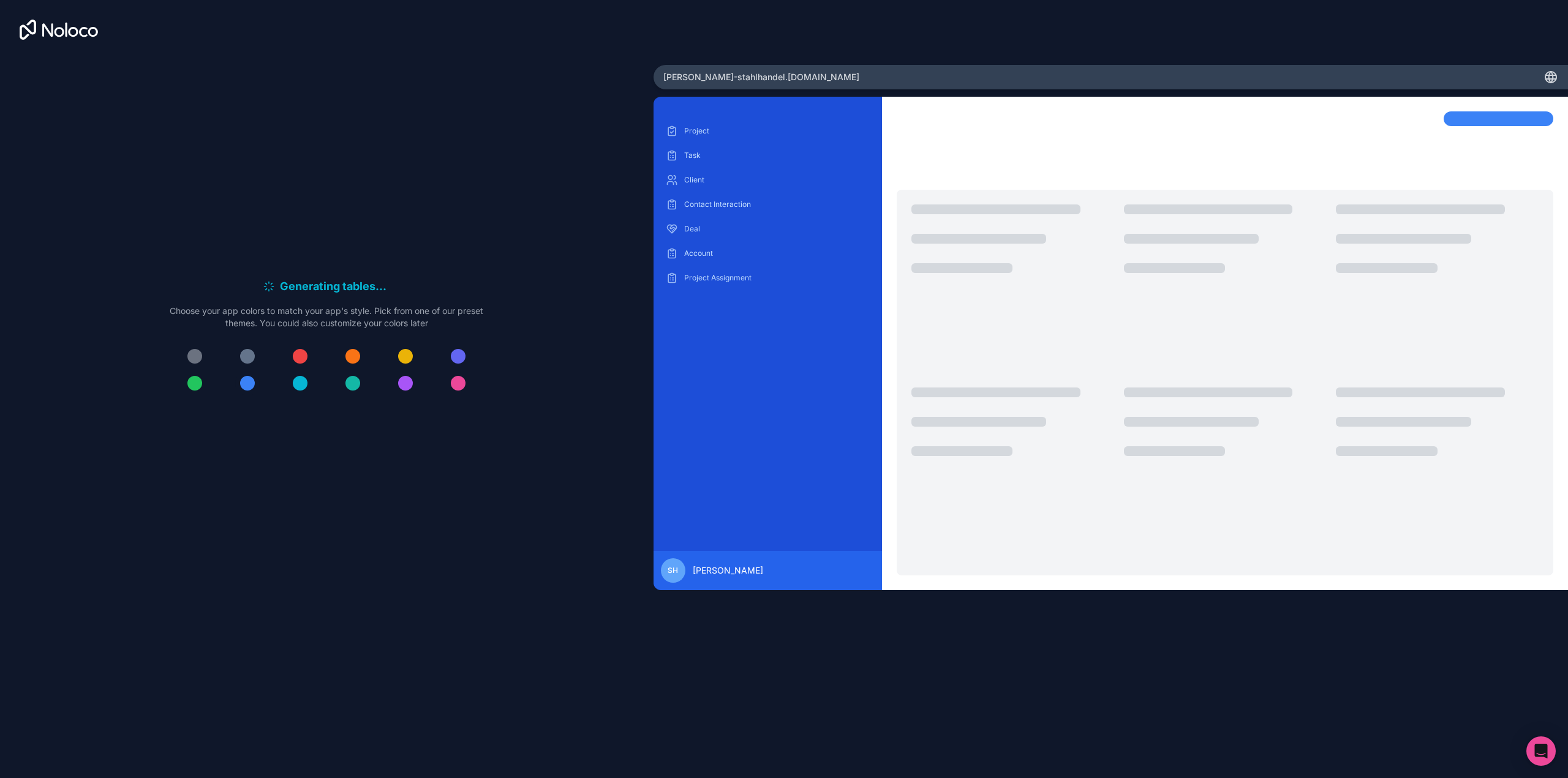
click at [245, 385] on div at bounding box center [246, 382] width 14 height 14
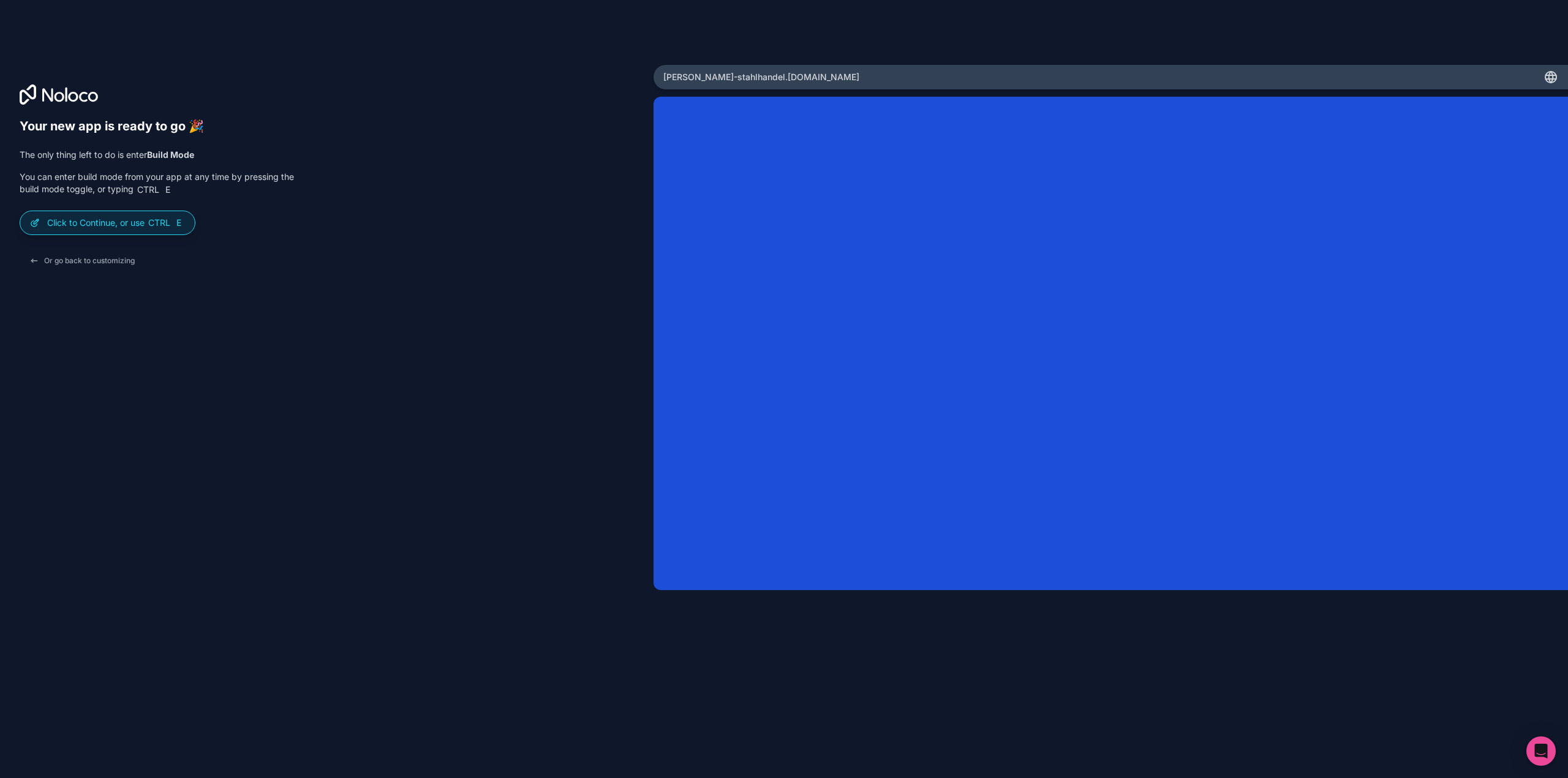
click at [1551, 75] on icon at bounding box center [1551, 75] width 10 height 0
click at [99, 222] on p "Click to Continue, or use Ctrl E" at bounding box center [116, 223] width 138 height 12
